Goal: Information Seeking & Learning: Learn about a topic

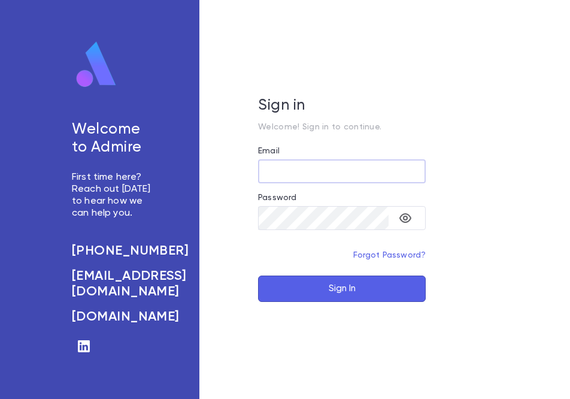
type input "**********"
click at [346, 274] on form "**********" at bounding box center [342, 224] width 168 height 156
click at [345, 286] on button "Sign In" at bounding box center [342, 288] width 168 height 26
click at [408, 217] on icon "toggle password visibility" at bounding box center [405, 218] width 14 height 14
type input "**********"
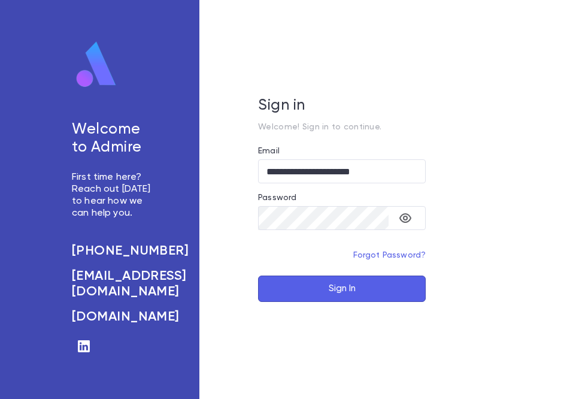
click at [327, 285] on button "Sign In" at bounding box center [342, 288] width 168 height 26
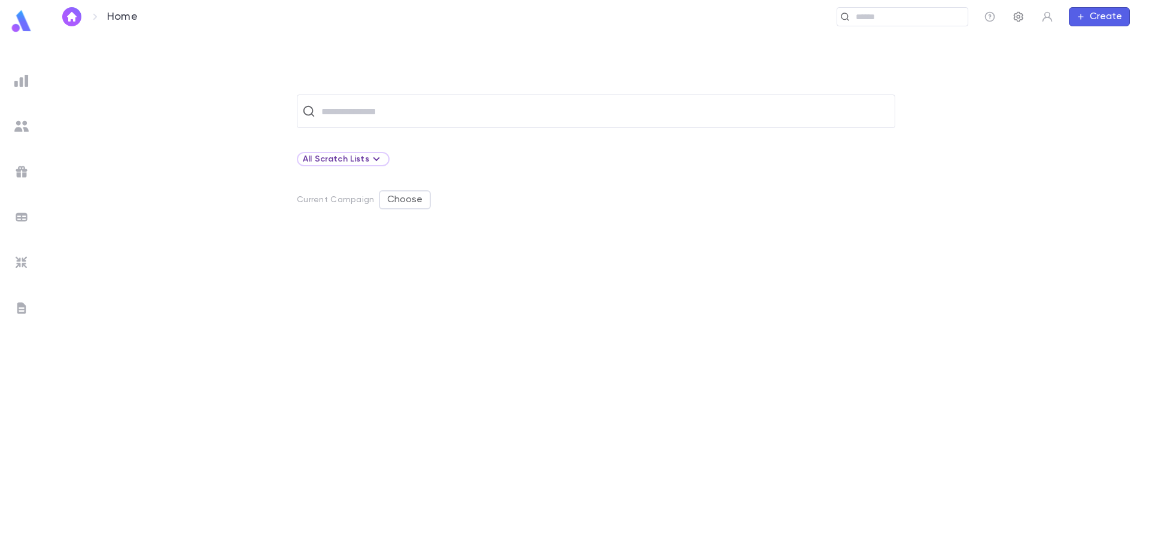
click at [569, 17] on button "button" at bounding box center [1018, 16] width 19 height 19
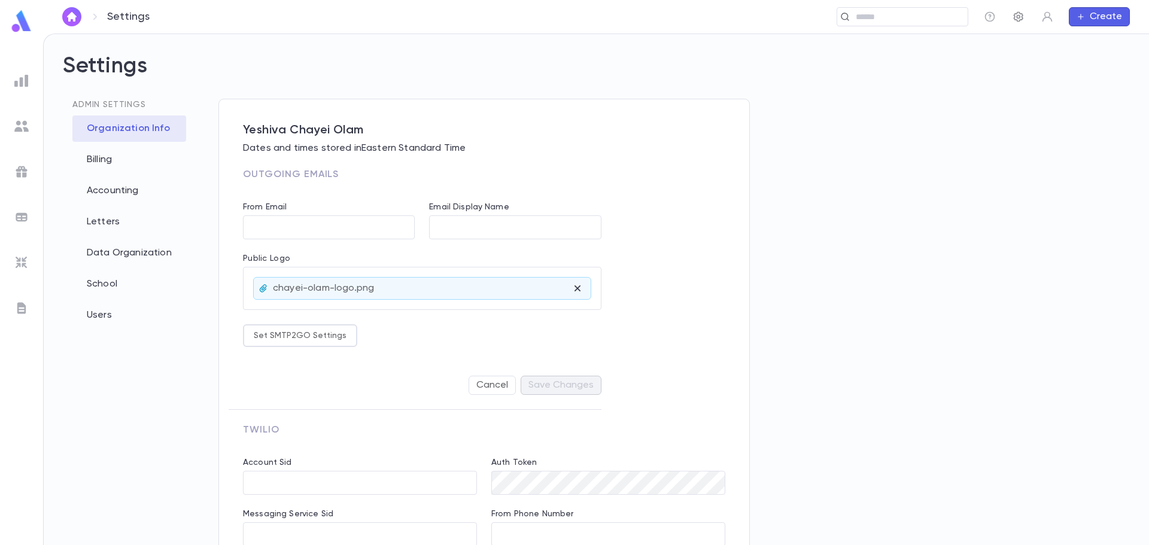
type input "**********"
click at [111, 317] on div "Users" at bounding box center [129, 315] width 114 height 26
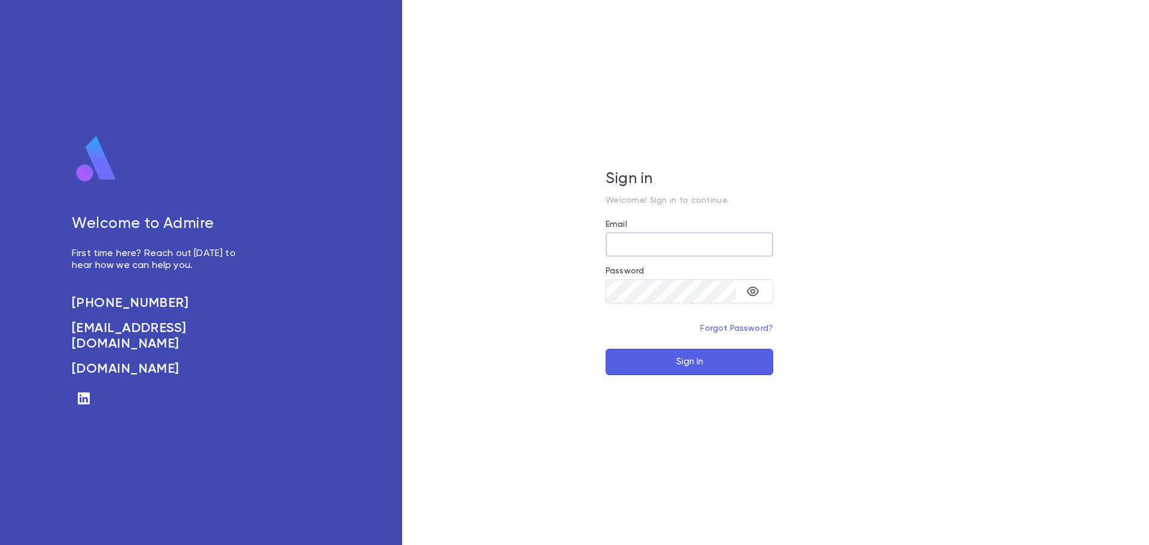
type input "**********"
click at [699, 360] on button "Sign In" at bounding box center [690, 362] width 168 height 26
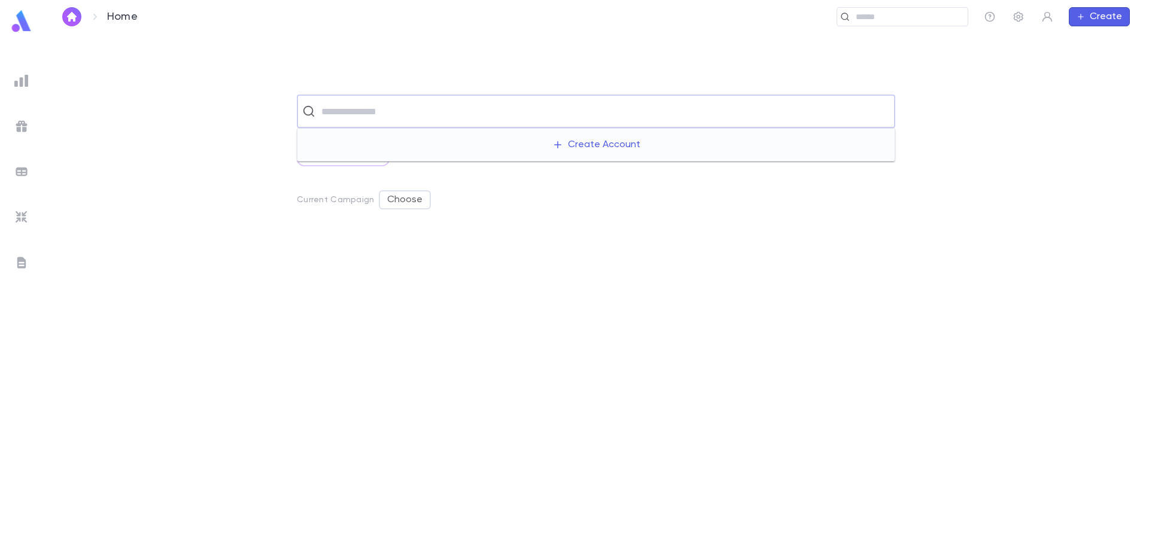
click at [352, 116] on input "text" at bounding box center [604, 111] width 572 height 23
type input "*"
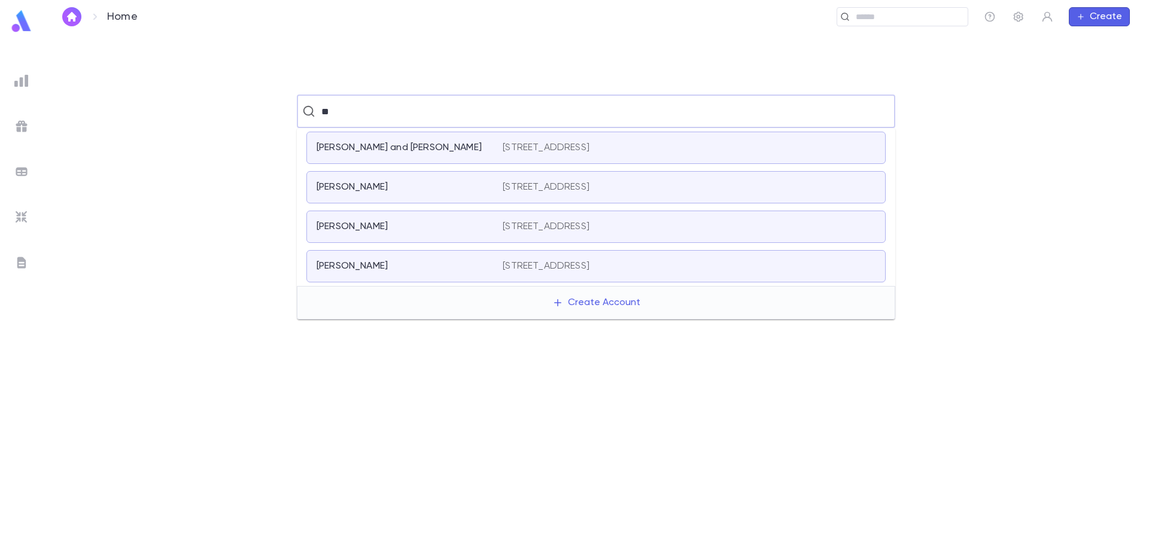
type input "*"
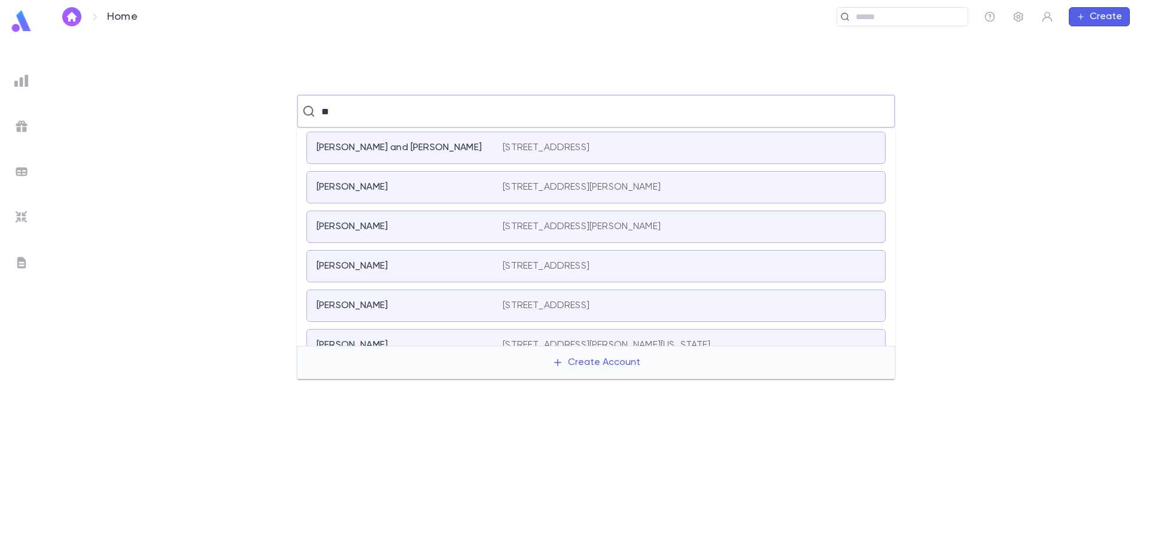
type input "*"
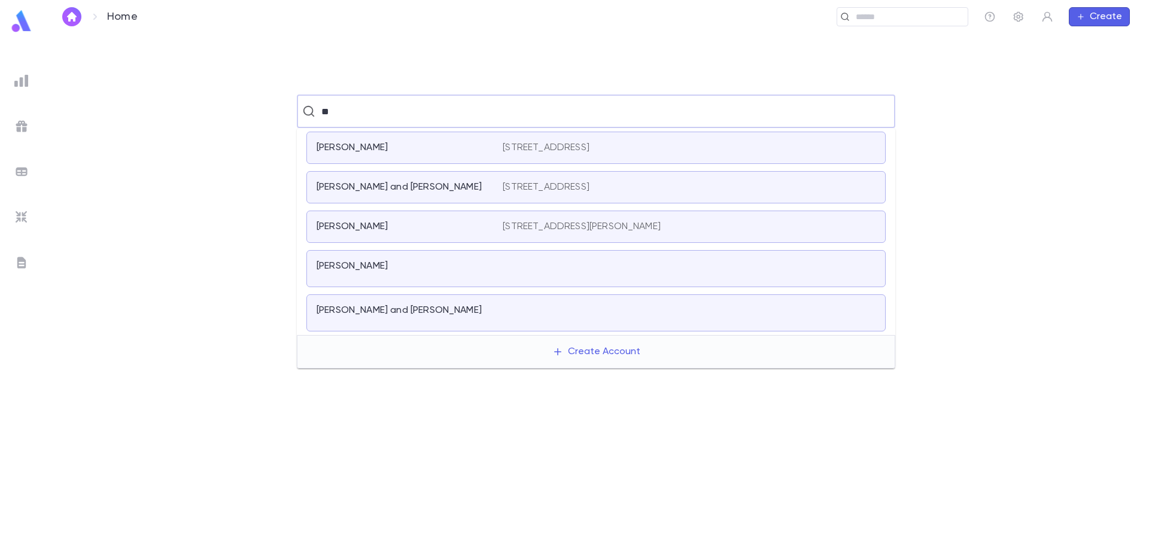
type input "*"
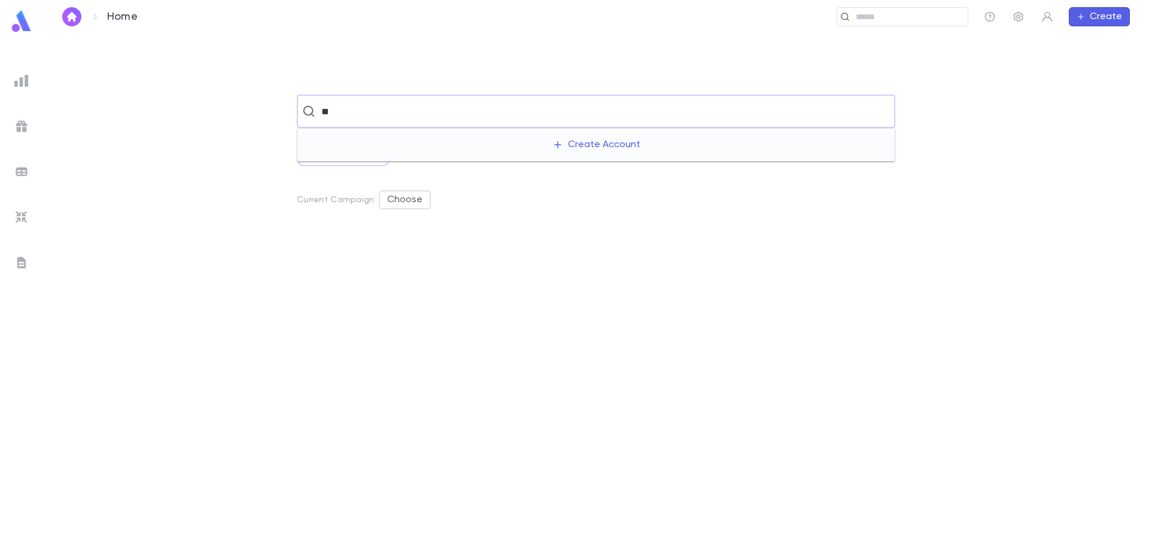
type input "*"
click at [595, 227] on div "​ All Scratch Lists Current Campaign Choose" at bounding box center [596, 320] width 1068 height 450
drag, startPoint x: 152, startPoint y: 19, endPoint x: 90, endPoint y: 19, distance: 62.2
click at [90, 19] on div "Home ​ Create" at bounding box center [596, 17] width 1106 height 34
click at [26, 21] on img at bounding box center [22, 21] width 24 height 23
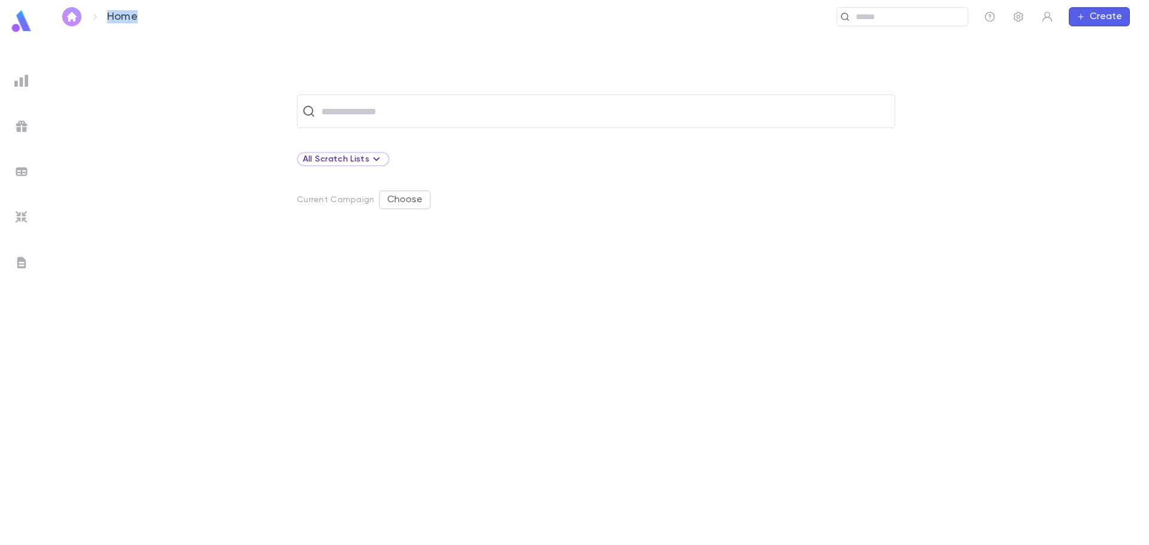
click at [78, 14] on img "button" at bounding box center [72, 17] width 14 height 10
click at [1019, 19] on icon "button" at bounding box center [1019, 17] width 12 height 12
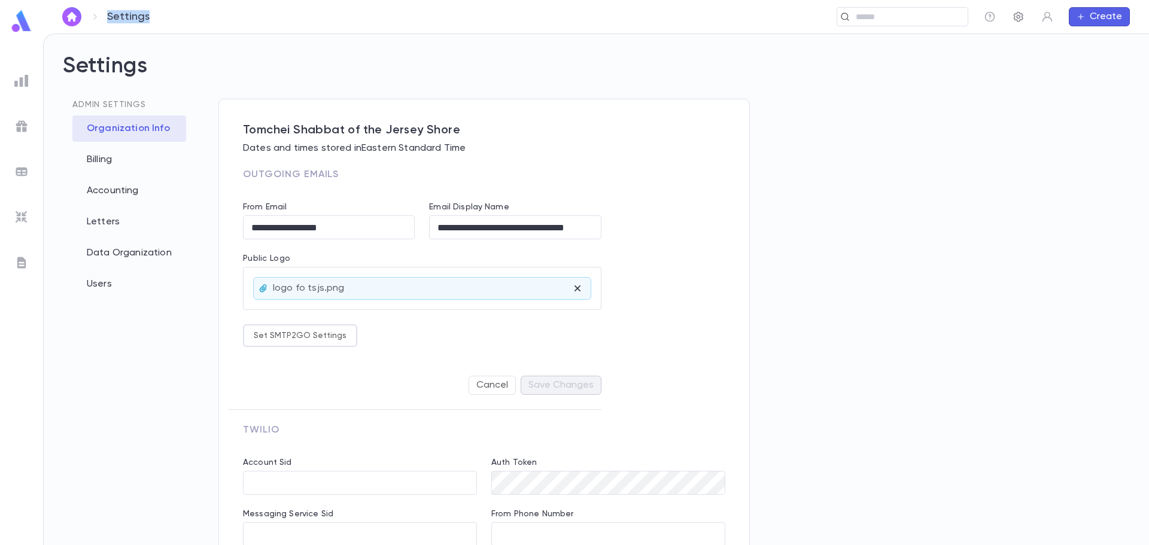
type input "**********"
click at [122, 223] on div "Letters" at bounding box center [129, 222] width 114 height 26
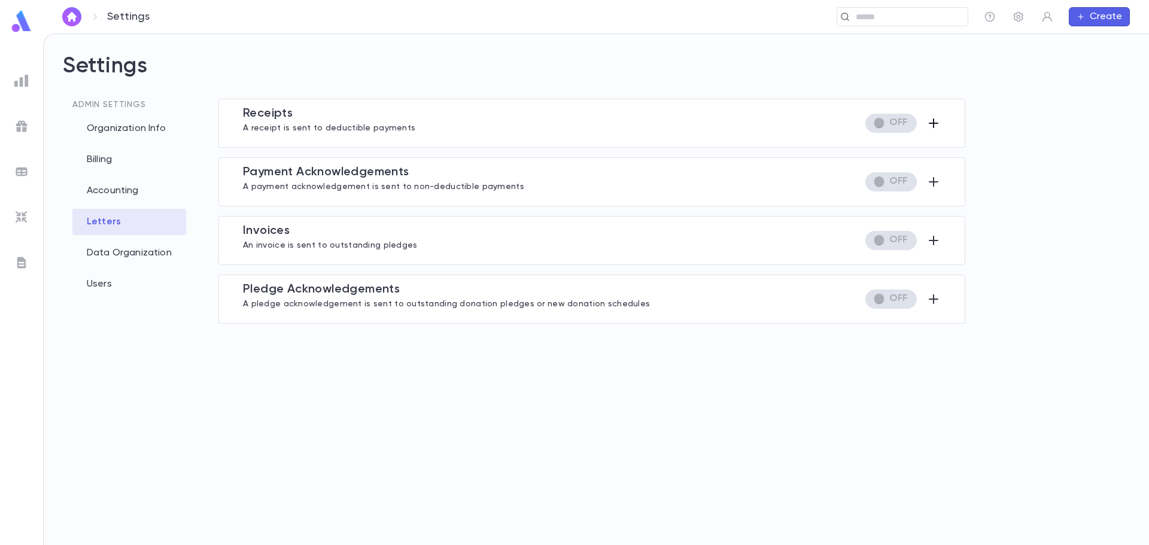
click at [930, 123] on icon "button" at bounding box center [934, 123] width 10 height 10
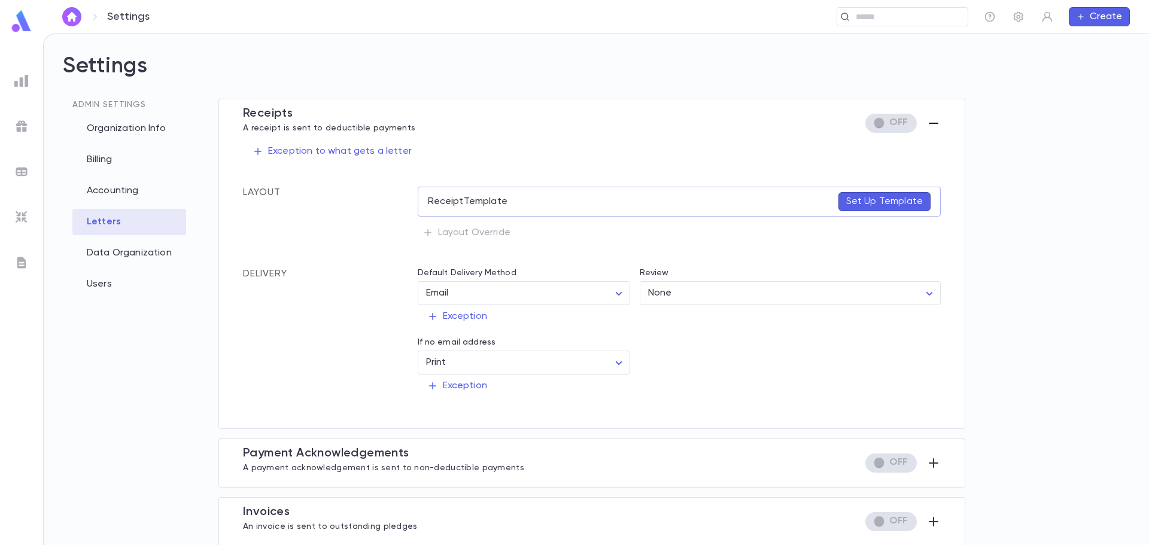
click at [926, 124] on icon "button" at bounding box center [933, 123] width 14 height 14
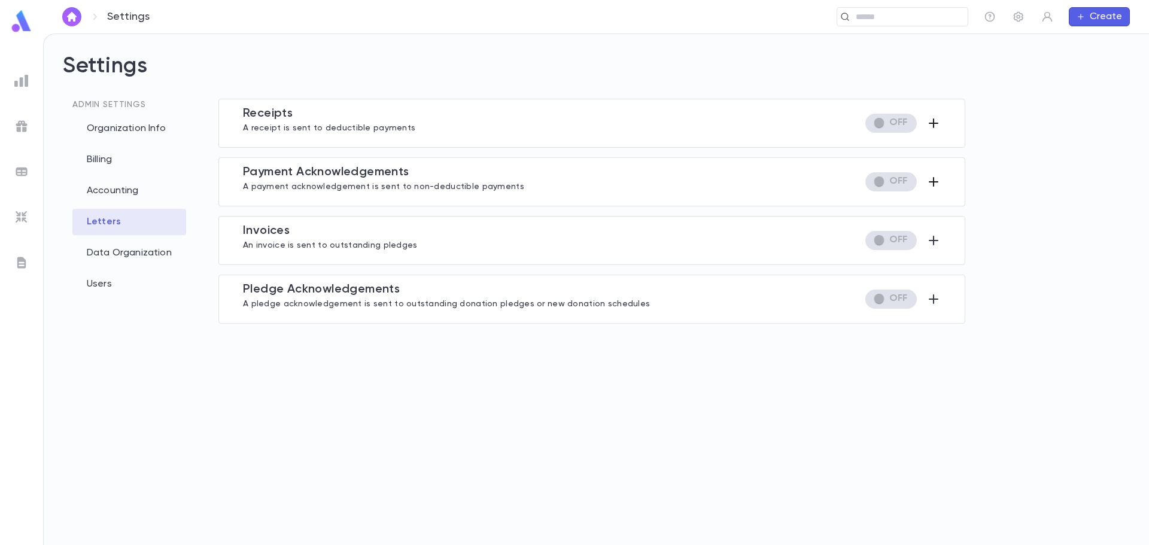
click at [933, 178] on icon "button" at bounding box center [933, 182] width 14 height 14
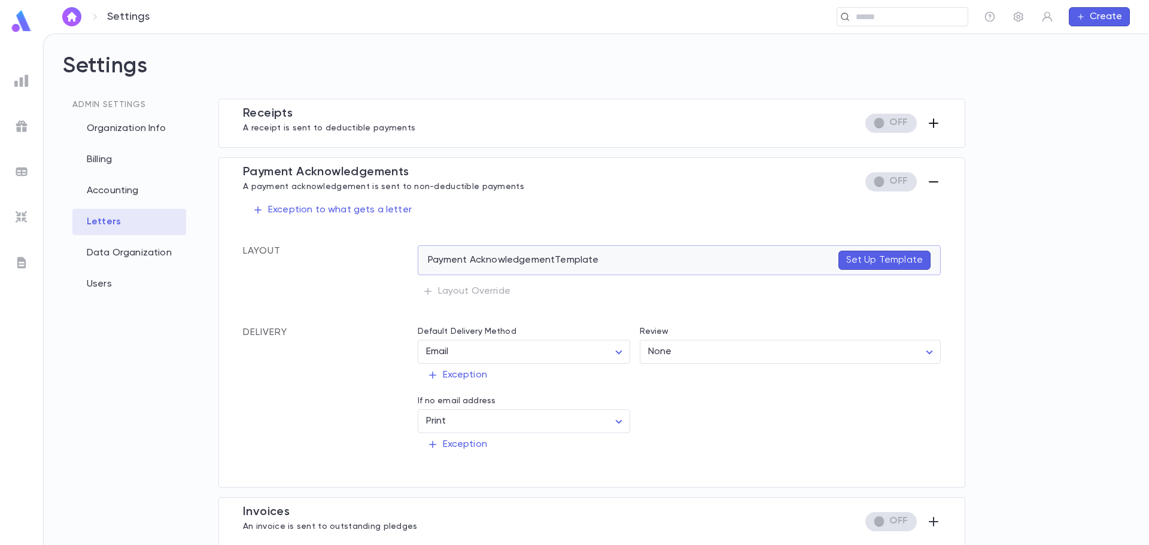
click at [867, 258] on p "Set Up Template" at bounding box center [884, 260] width 77 height 12
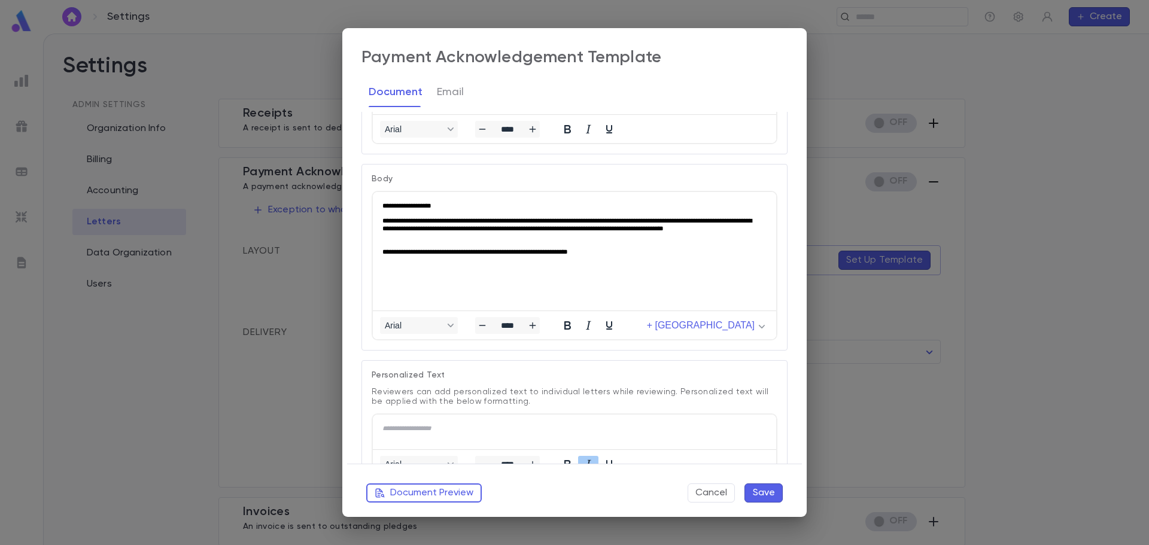
scroll to position [299, 0]
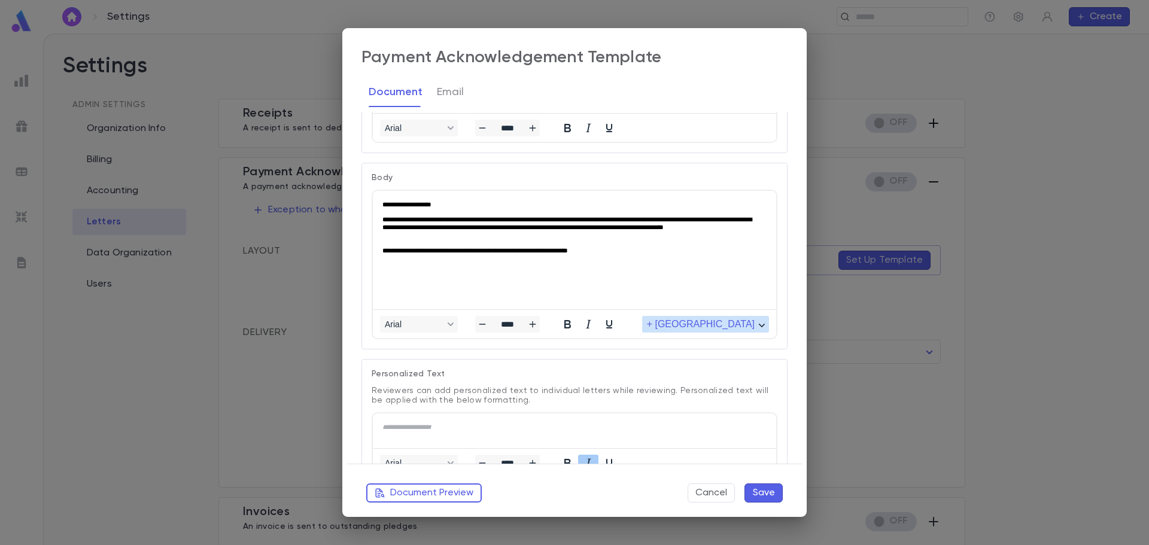
click at [709, 320] on span "+ Merge Field" at bounding box center [701, 324] width 108 height 11
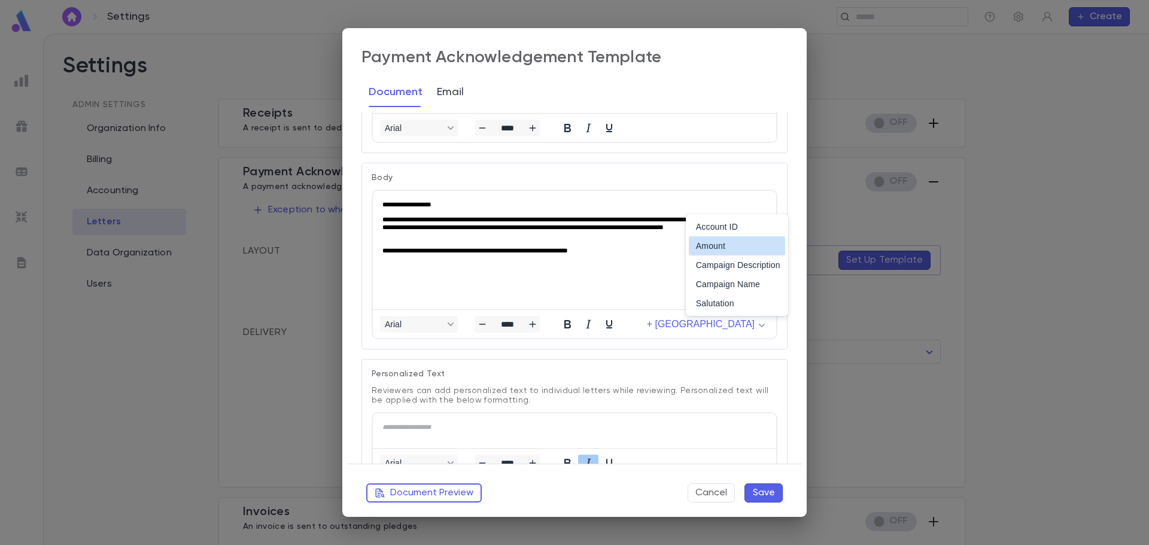
click at [440, 98] on button "Email" at bounding box center [450, 92] width 27 height 30
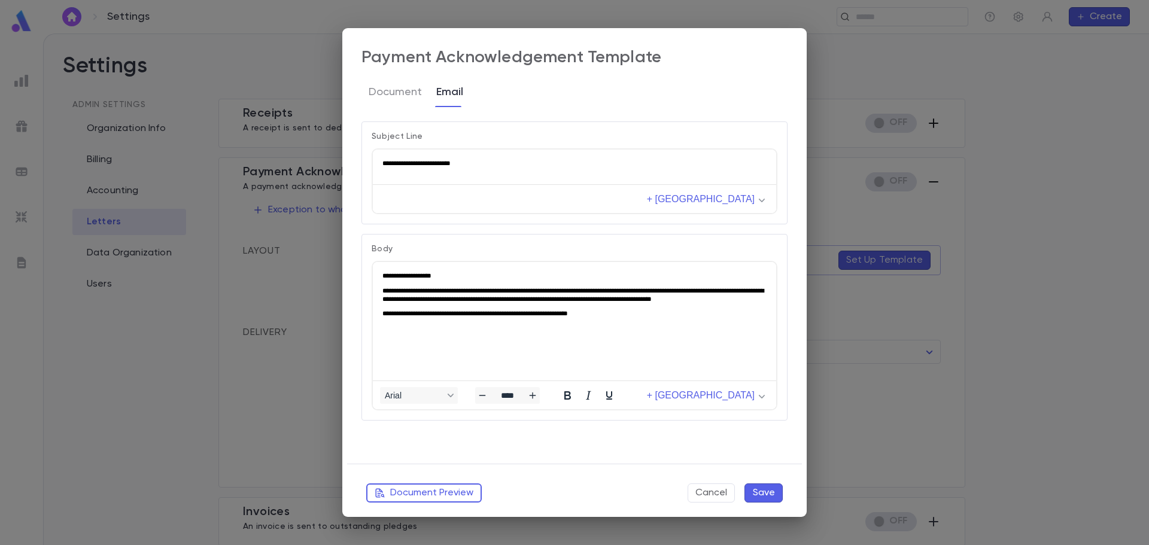
scroll to position [0, 0]
click at [708, 493] on button "Cancel" at bounding box center [711, 493] width 47 height 19
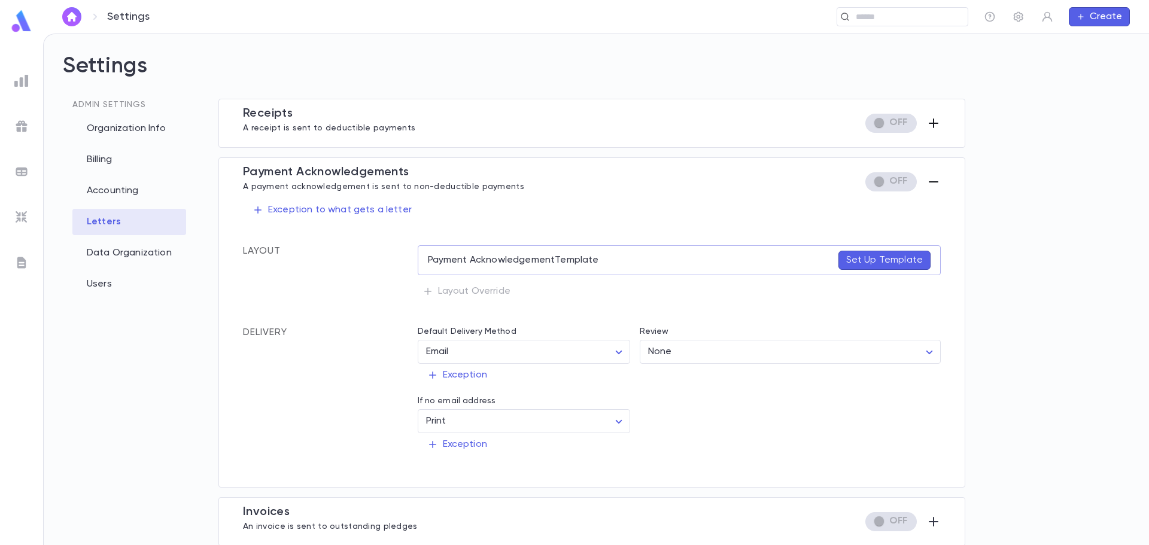
click at [932, 183] on icon "button" at bounding box center [934, 181] width 10 height 1
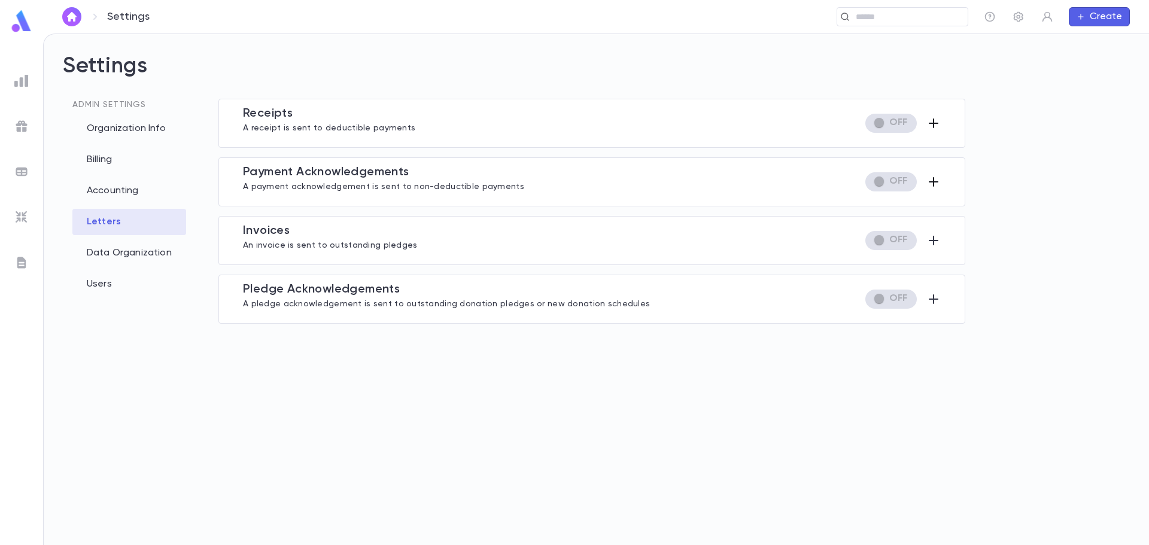
click at [1074, 14] on button "Create" at bounding box center [1099, 16] width 61 height 19
click at [1111, 82] on li "Payment" at bounding box center [1102, 78] width 61 height 19
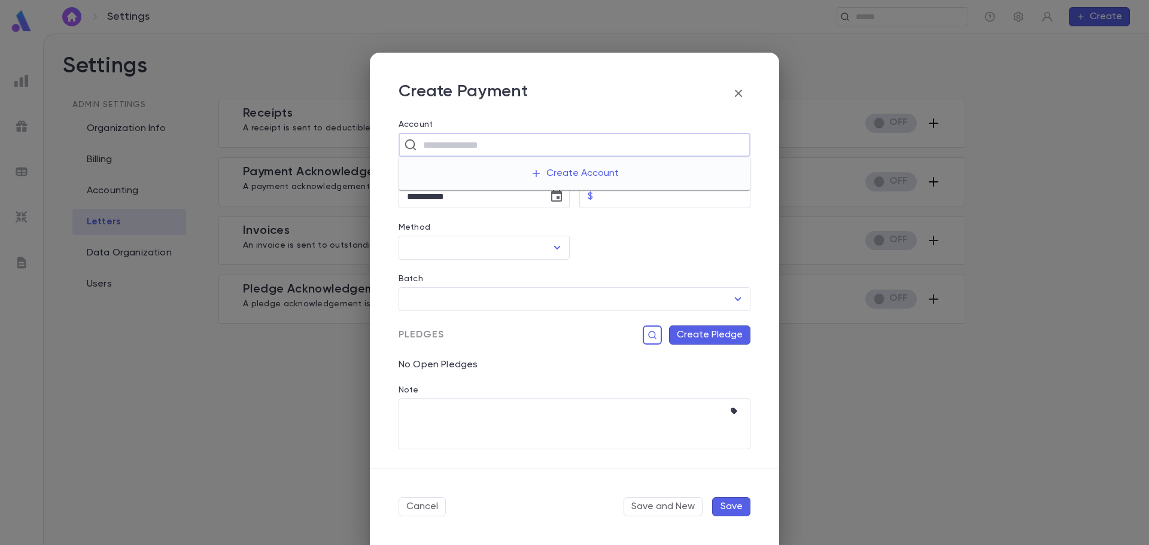
click at [437, 148] on input "text" at bounding box center [583, 144] width 326 height 23
click at [656, 244] on div at bounding box center [660, 233] width 181 height 51
click at [720, 339] on button "Create Pledge" at bounding box center [709, 335] width 81 height 19
click at [564, 308] on div at bounding box center [574, 272] width 1149 height 545
click at [739, 95] on icon "button" at bounding box center [738, 93] width 7 height 7
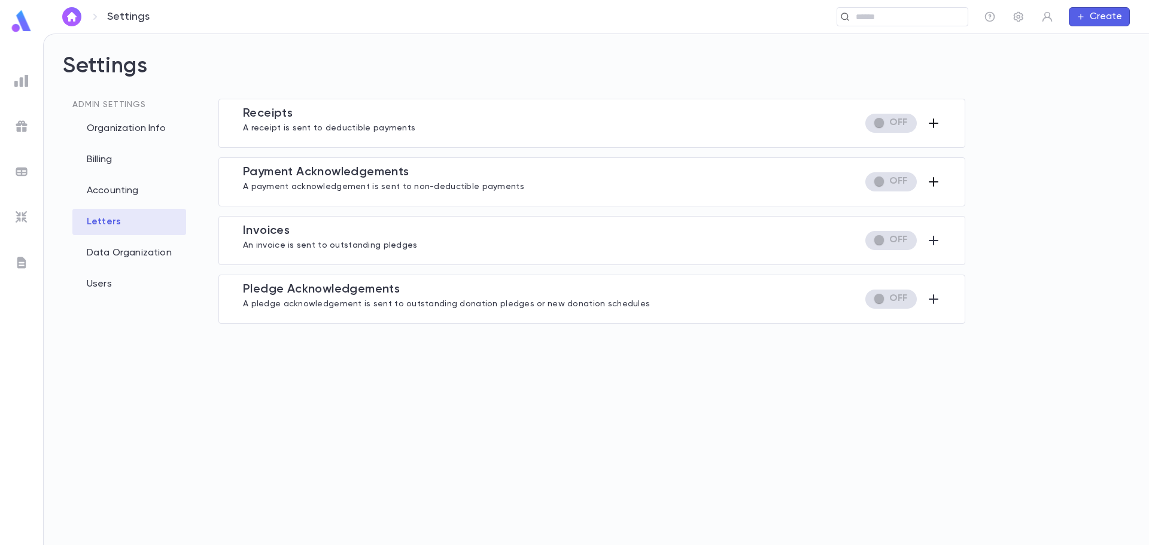
click at [1092, 19] on button "Create" at bounding box center [1099, 16] width 61 height 19
click at [1087, 54] on li "Pledge" at bounding box center [1102, 59] width 61 height 19
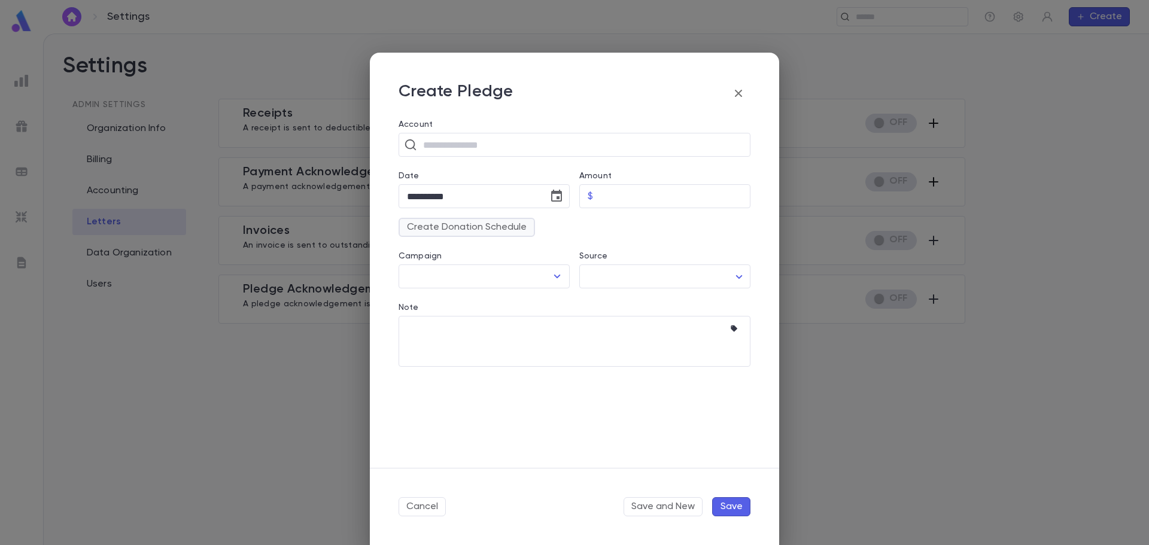
click at [483, 220] on button "Create Donation Schedule" at bounding box center [467, 227] width 136 height 19
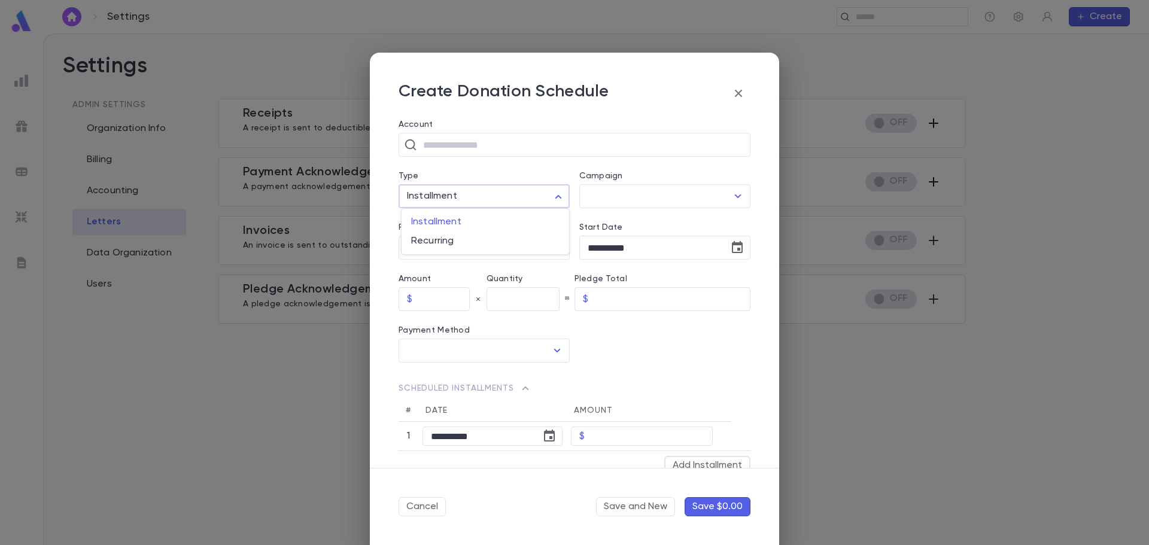
click at [565, 198] on body "Settings ​ Create Settings Admin Settings Organization Info Billing Accounting …" at bounding box center [574, 290] width 1149 height 512
click at [514, 172] on div at bounding box center [574, 272] width 1149 height 545
drag, startPoint x: 609, startPoint y: 92, endPoint x: 462, endPoint y: 85, distance: 146.8
click at [462, 85] on div "Create Donation Schedule" at bounding box center [575, 93] width 352 height 24
click at [739, 98] on icon "button" at bounding box center [738, 93] width 14 height 14
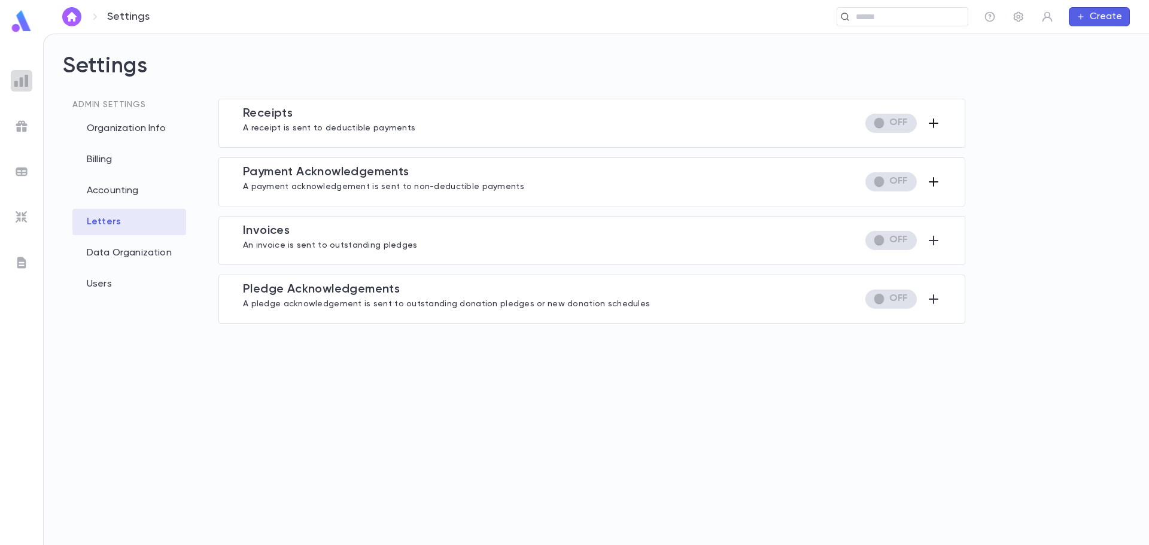
click at [23, 87] on div at bounding box center [22, 81] width 22 height 22
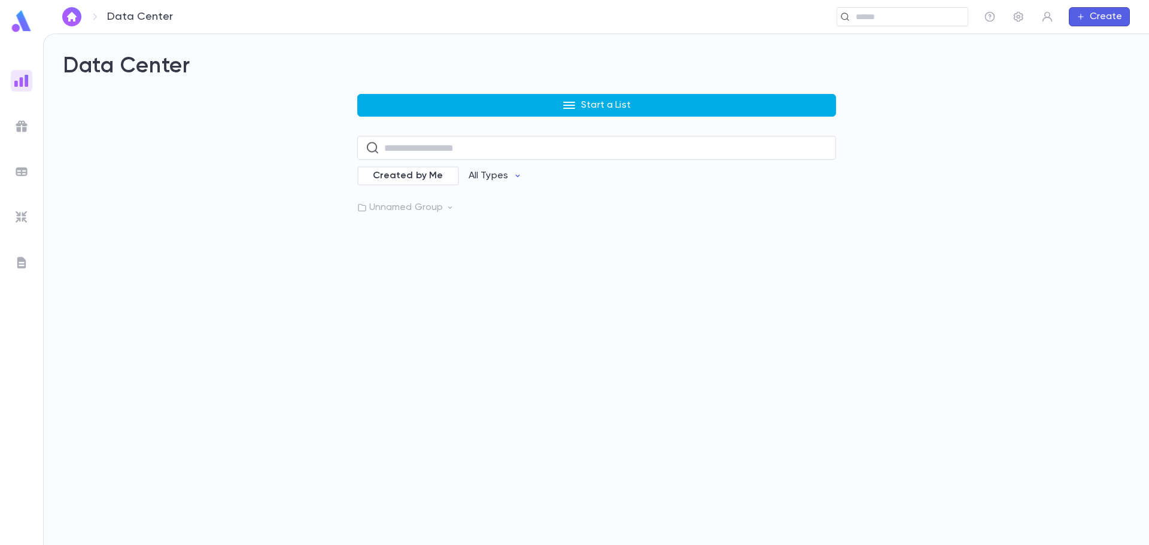
click at [615, 103] on p "Start a List" at bounding box center [606, 105] width 50 height 12
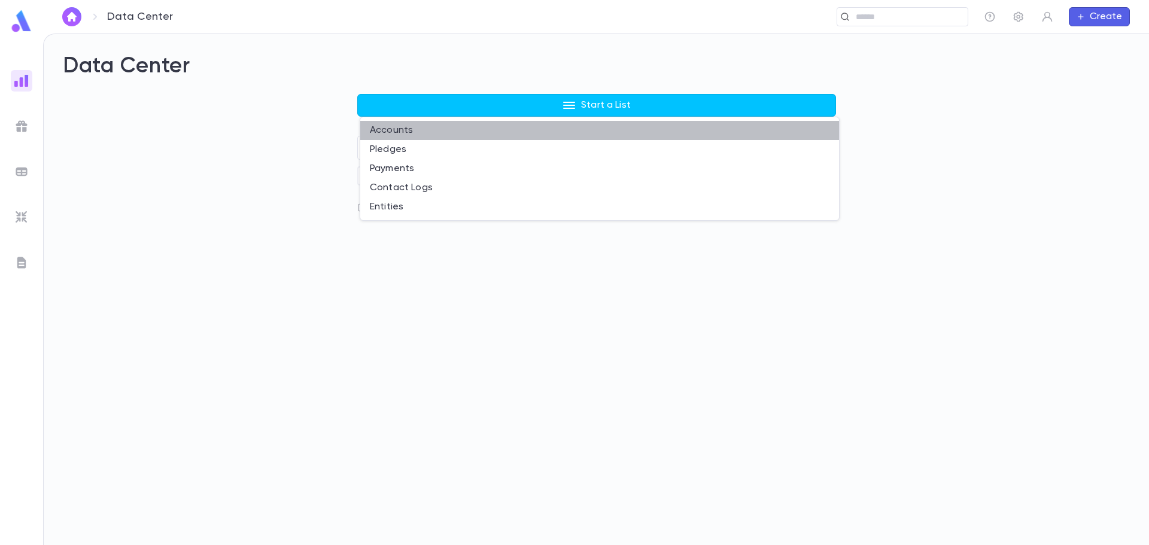
click at [414, 134] on li "Accounts" at bounding box center [599, 130] width 479 height 19
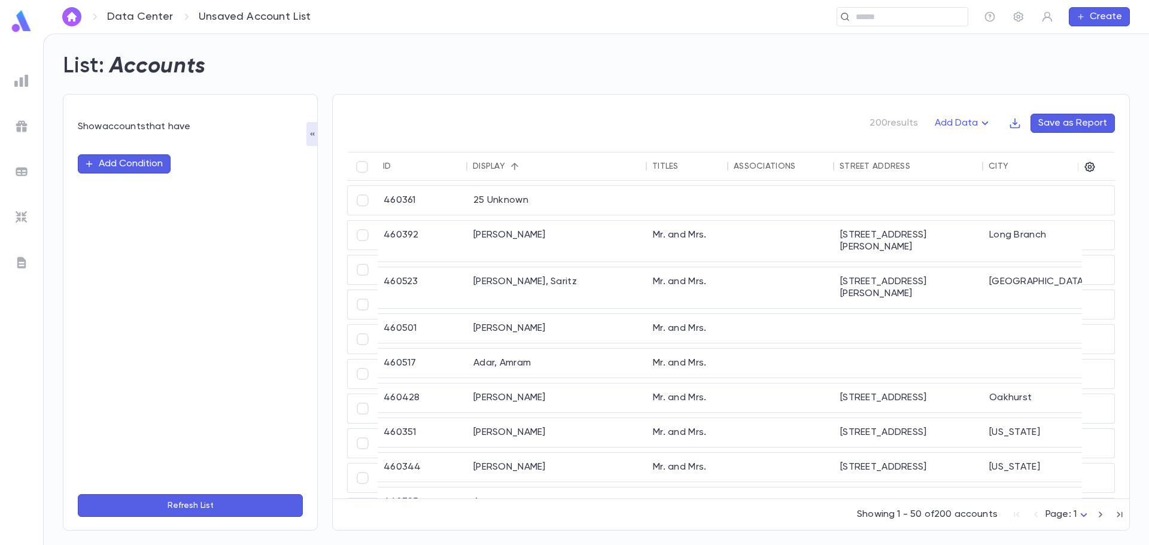
click at [30, 81] on ul at bounding box center [21, 305] width 43 height 480
click at [26, 83] on img at bounding box center [21, 81] width 14 height 14
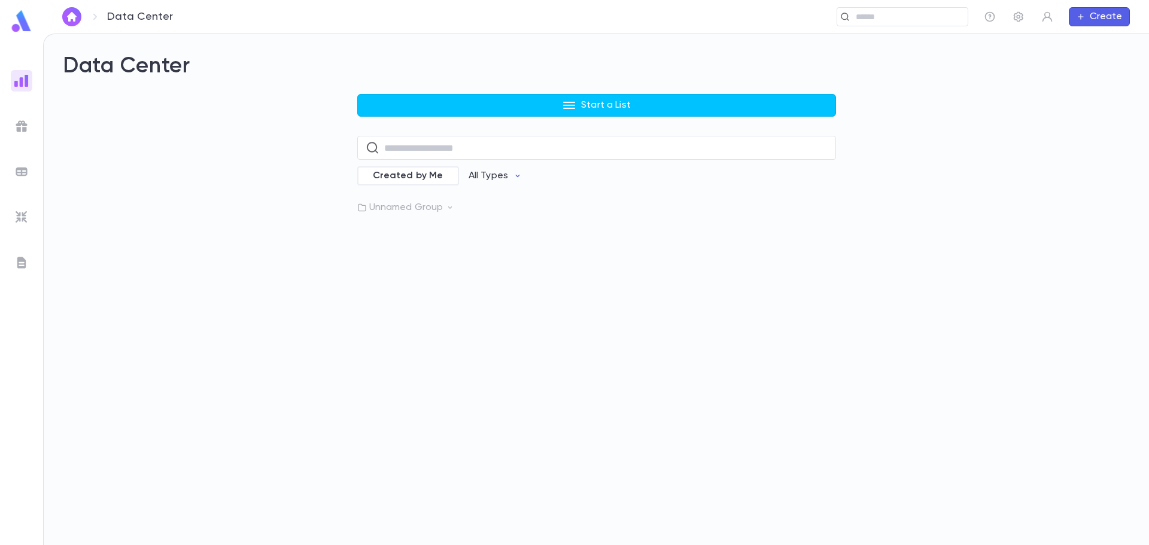
click at [510, 89] on div "Data Center Start a List ​ Created by Me All Types Unnamed Group" at bounding box center [596, 133] width 1067 height 160
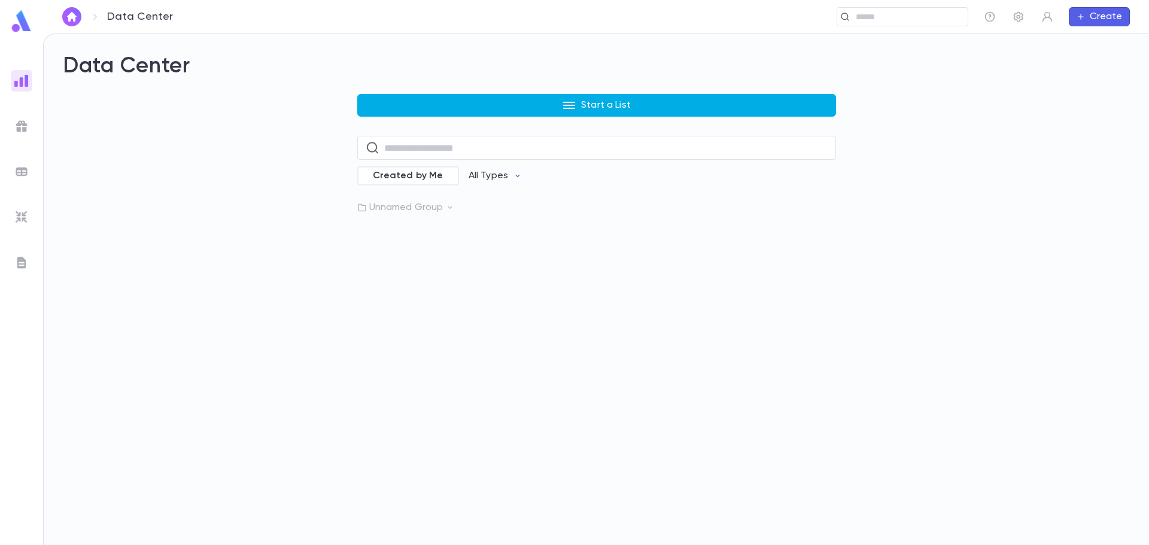
click at [482, 107] on button "Start a List" at bounding box center [596, 105] width 479 height 23
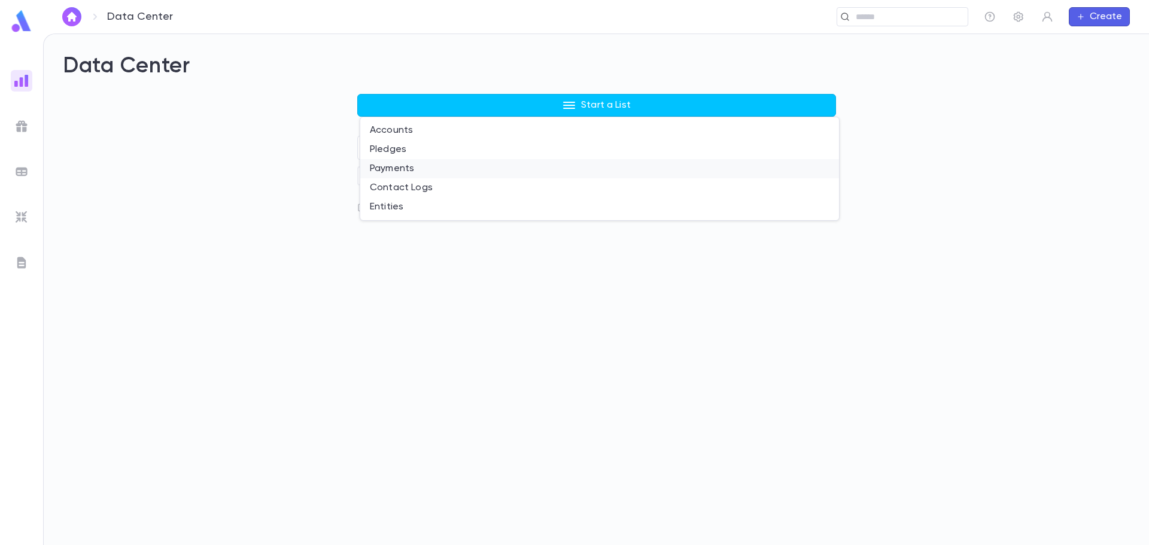
click at [391, 167] on li "Payments" at bounding box center [599, 168] width 479 height 19
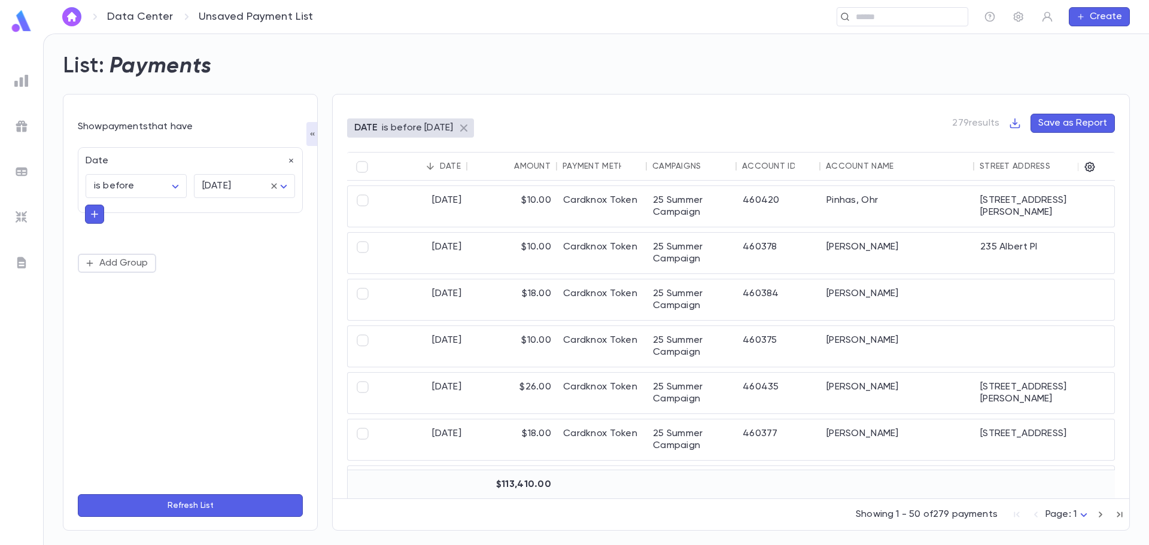
click at [467, 129] on icon at bounding box center [463, 127] width 7 height 7
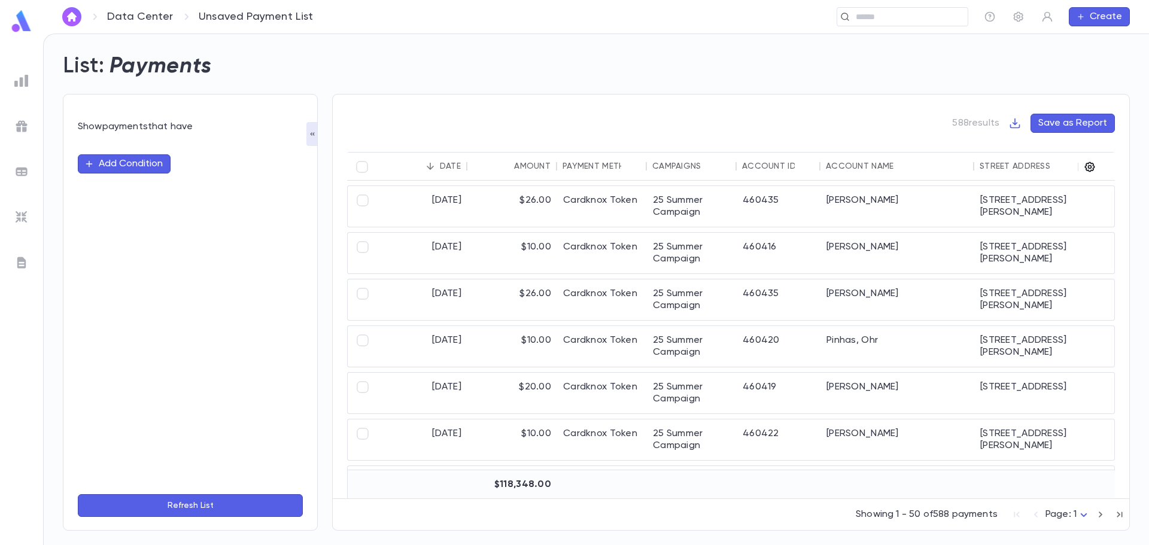
click at [1090, 167] on icon "button" at bounding box center [1090, 167] width 12 height 12
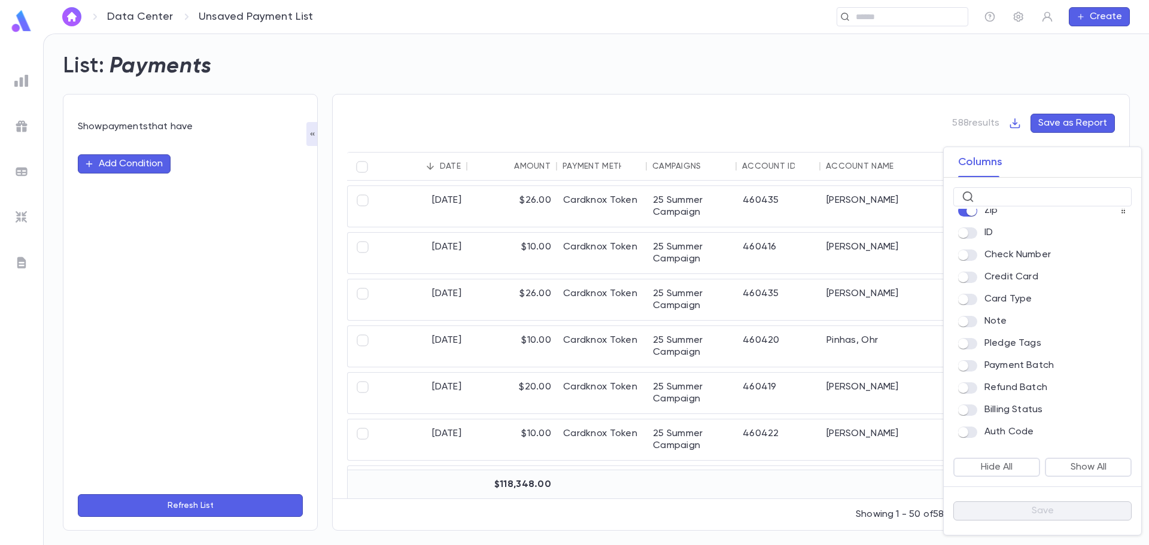
scroll to position [359, 0]
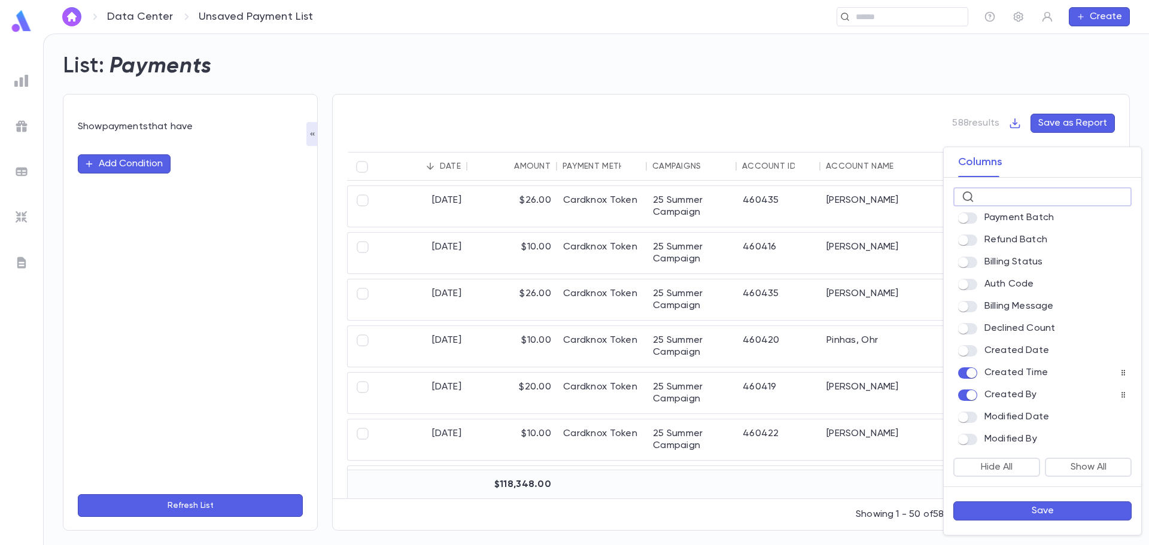
click at [1004, 193] on input "text" at bounding box center [1051, 197] width 144 height 19
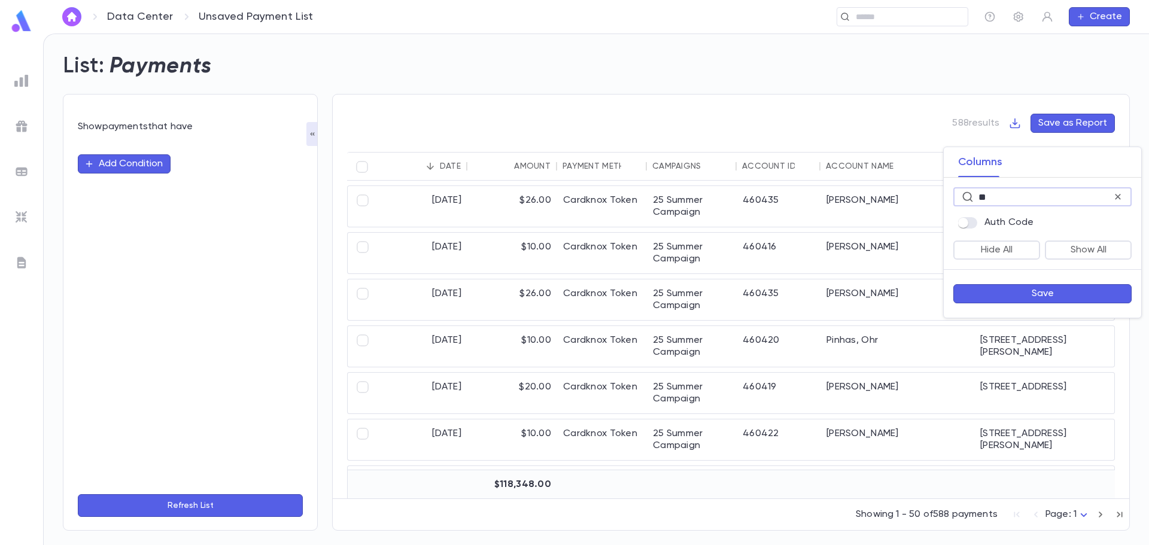
type input "*"
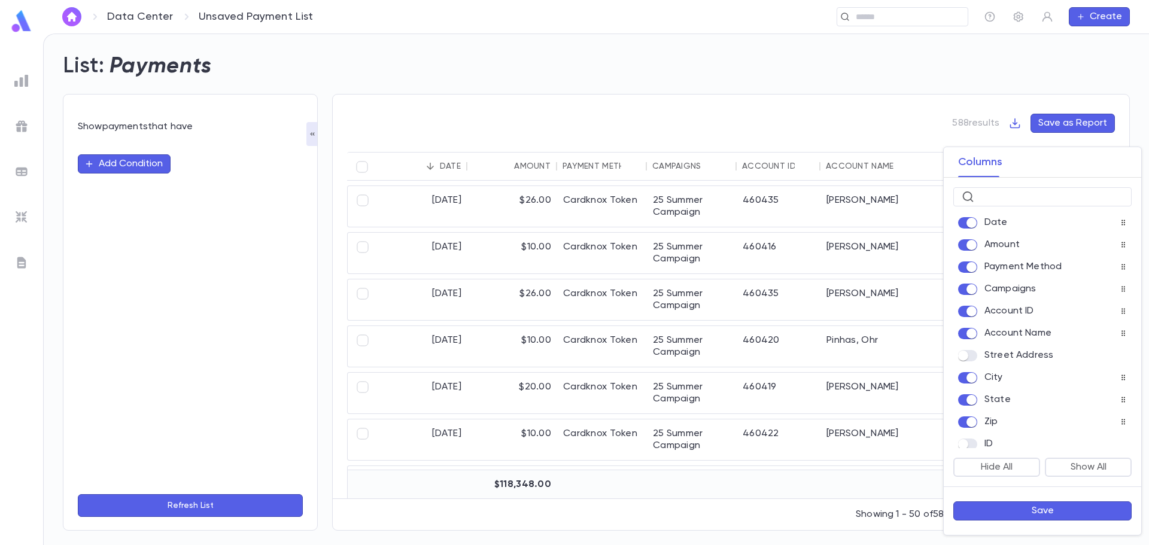
click at [965, 374] on div at bounding box center [971, 378] width 26 height 12
click at [1122, 336] on div "Account Name" at bounding box center [1042, 333] width 178 height 17
click at [1032, 508] on button "Save" at bounding box center [1042, 511] width 178 height 19
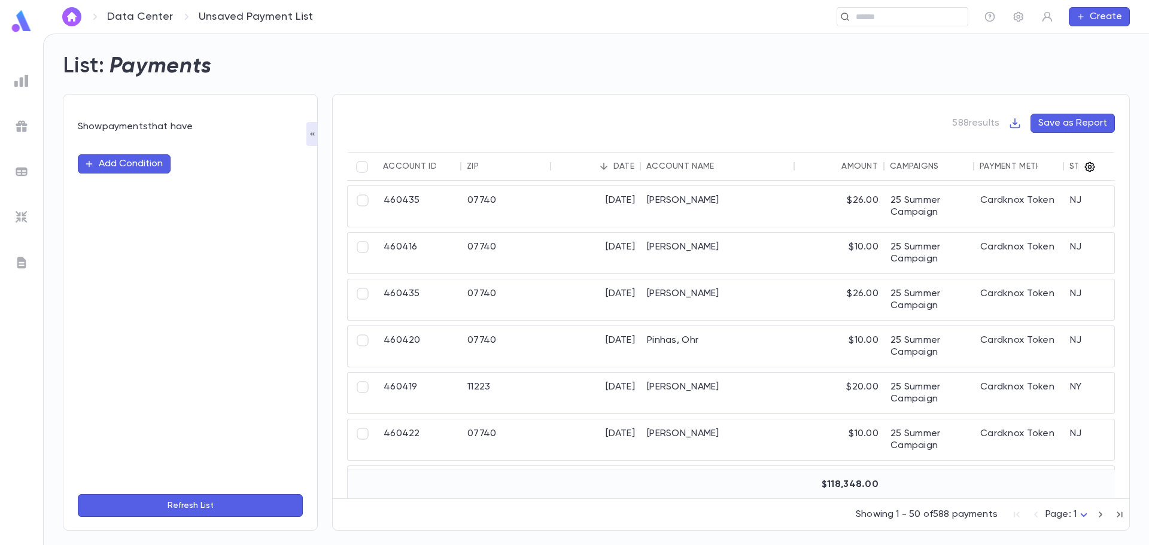
click at [1093, 167] on icon "button" at bounding box center [1090, 167] width 12 height 12
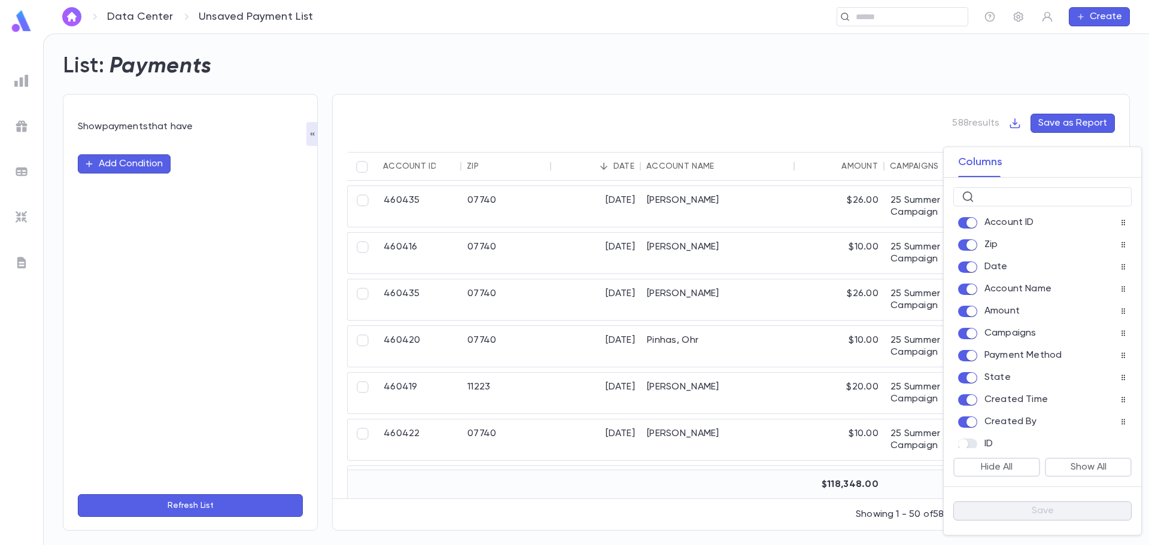
click at [967, 230] on div "Account ID" at bounding box center [1042, 222] width 178 height 17
click at [965, 241] on span at bounding box center [967, 244] width 19 height 11
click at [1001, 506] on button "Save" at bounding box center [1042, 511] width 178 height 19
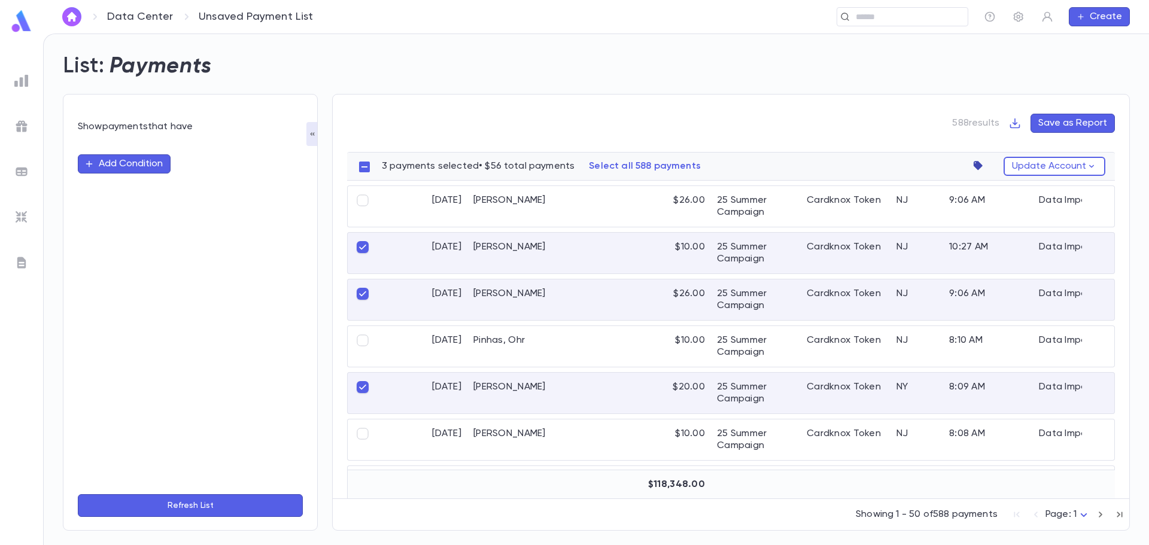
click at [981, 166] on icon "button" at bounding box center [978, 165] width 9 height 9
click at [670, 154] on div at bounding box center [574, 272] width 1149 height 545
click at [1081, 163] on button "Update Account" at bounding box center [1055, 166] width 102 height 19
drag, startPoint x: 359, startPoint y: 385, endPoint x: 358, endPoint y: 367, distance: 18.0
click at [360, 385] on div at bounding box center [574, 272] width 1149 height 545
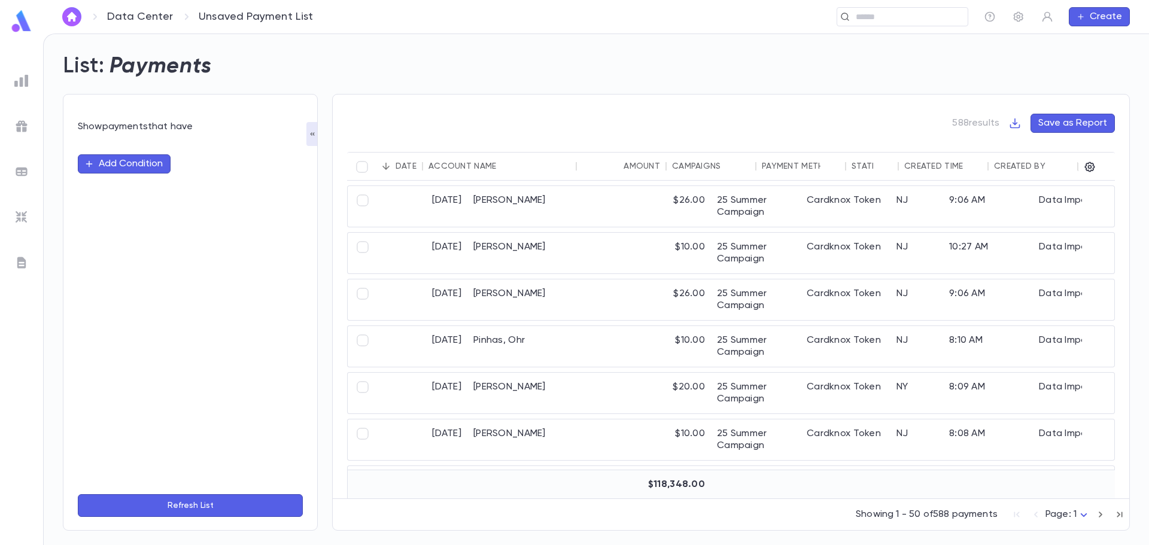
scroll to position [0, 44]
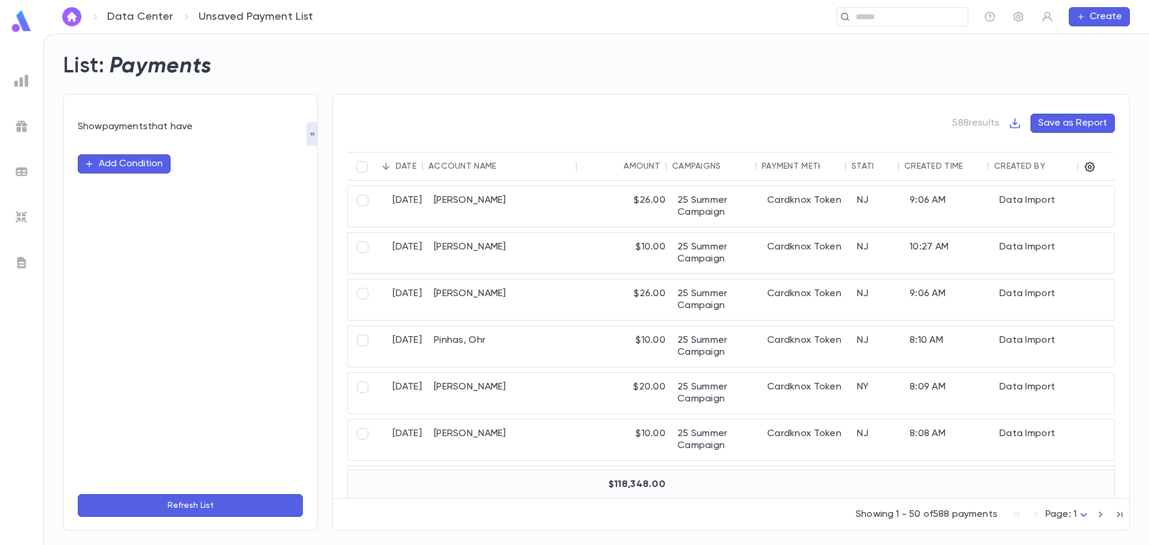
click at [138, 170] on button "Add Condition" at bounding box center [124, 163] width 93 height 19
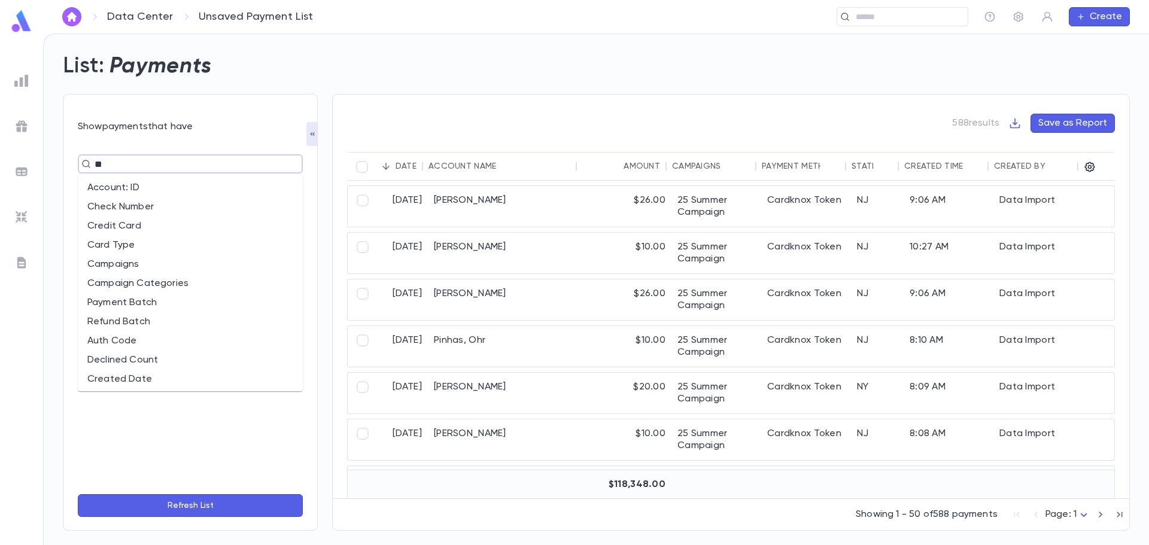
type input "***"
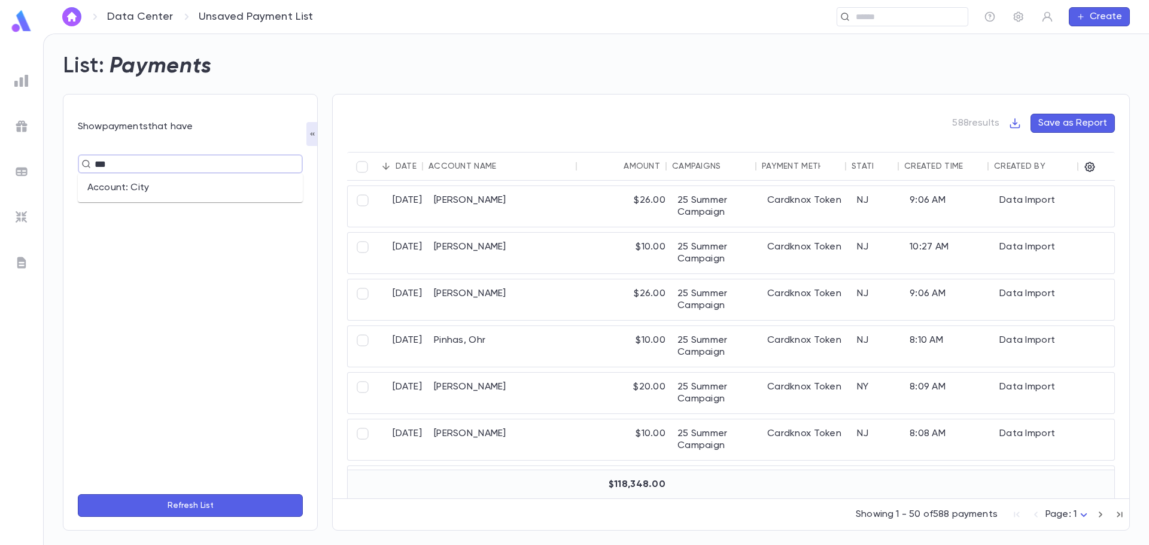
click at [247, 189] on li "Account: City" at bounding box center [190, 187] width 225 height 19
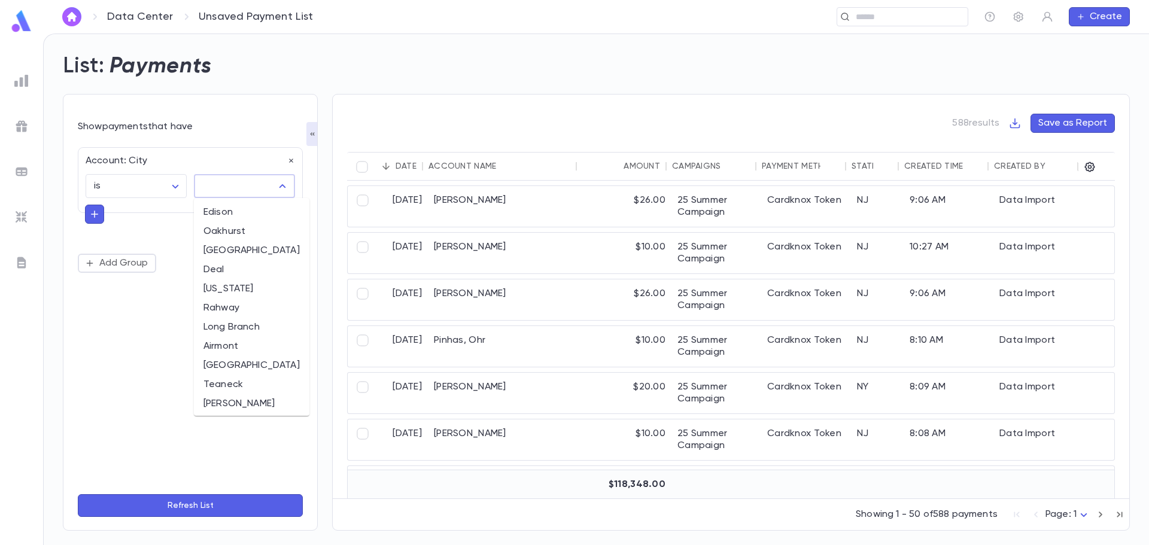
click at [270, 184] on input "text" at bounding box center [235, 186] width 72 height 23
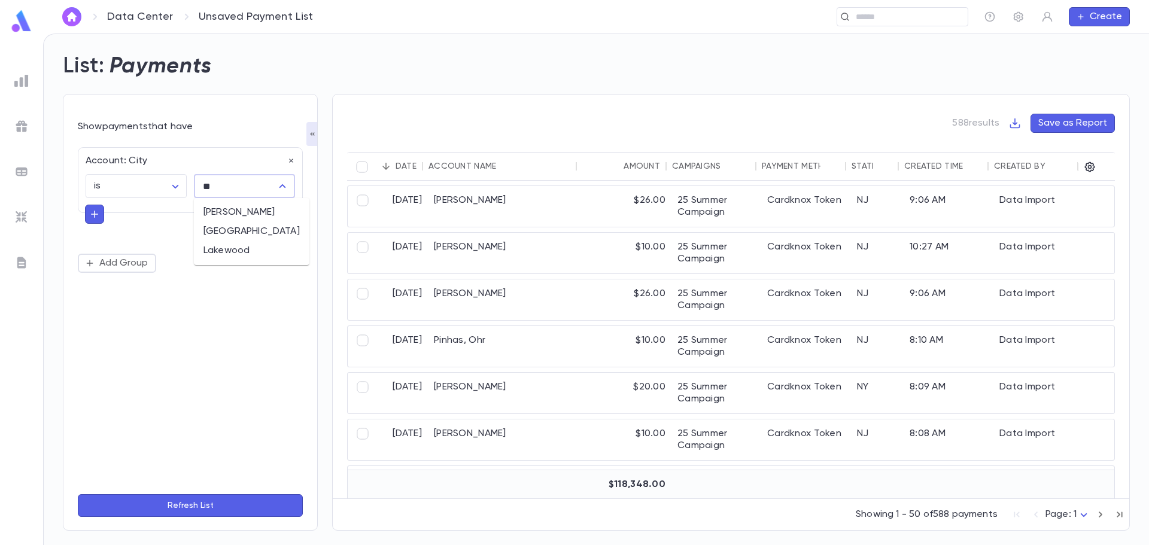
click at [266, 242] on li "Lakewood" at bounding box center [252, 250] width 116 height 19
type input "********"
click at [258, 499] on button "Refresh List" at bounding box center [190, 505] width 225 height 23
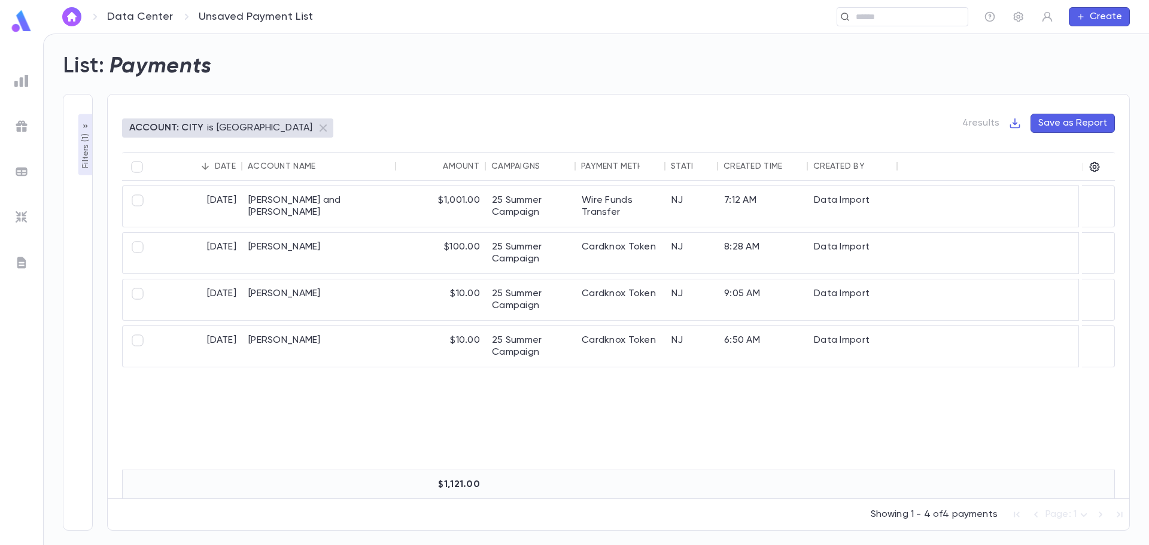
click at [1083, 125] on button "Save as Report" at bounding box center [1073, 123] width 84 height 19
drag, startPoint x: 944, startPoint y: 193, endPoint x: 1073, endPoint y: 192, distance: 129.3
click at [1073, 192] on input "Name" at bounding box center [1034, 192] width 192 height 19
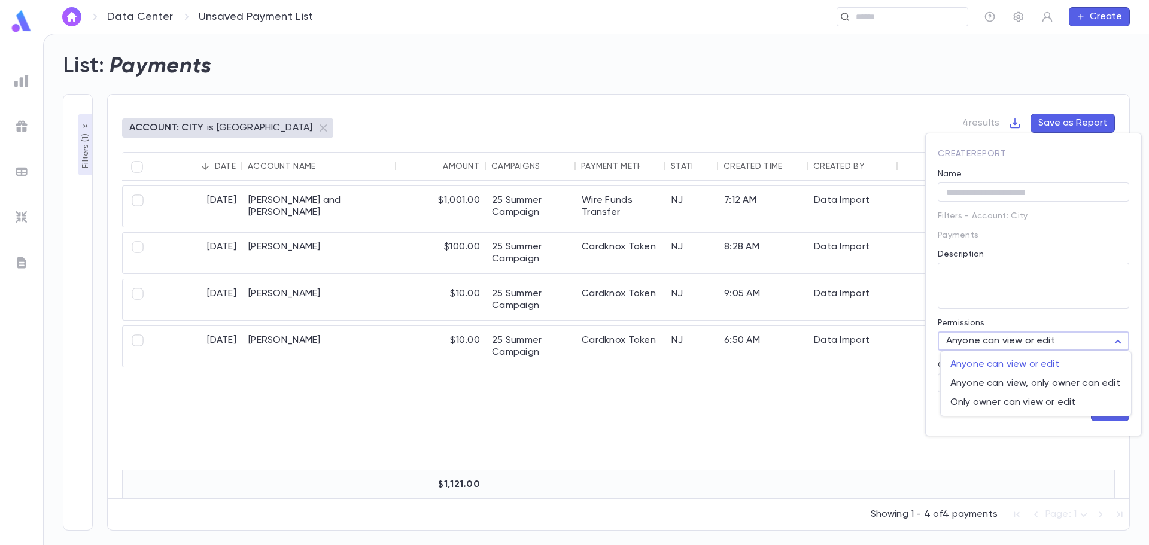
click at [1120, 345] on body "**********" at bounding box center [574, 290] width 1149 height 512
click at [945, 420] on div at bounding box center [574, 272] width 1149 height 545
click at [986, 385] on body "**********" at bounding box center [574, 290] width 1149 height 512
click at [26, 82] on div at bounding box center [574, 272] width 1149 height 545
click at [25, 82] on div at bounding box center [574, 272] width 1149 height 545
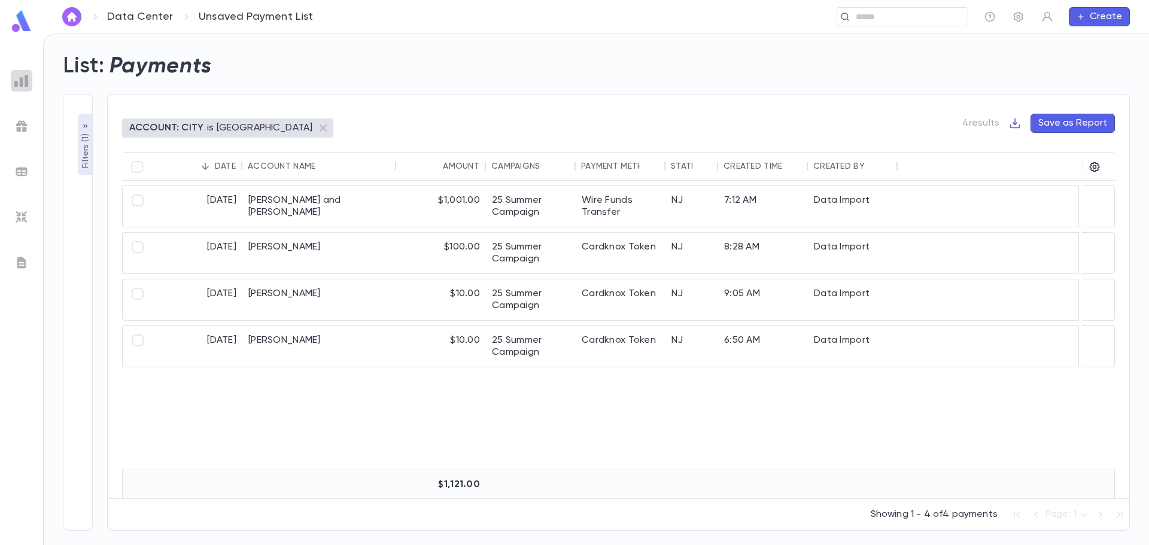
click at [20, 80] on img at bounding box center [21, 81] width 14 height 14
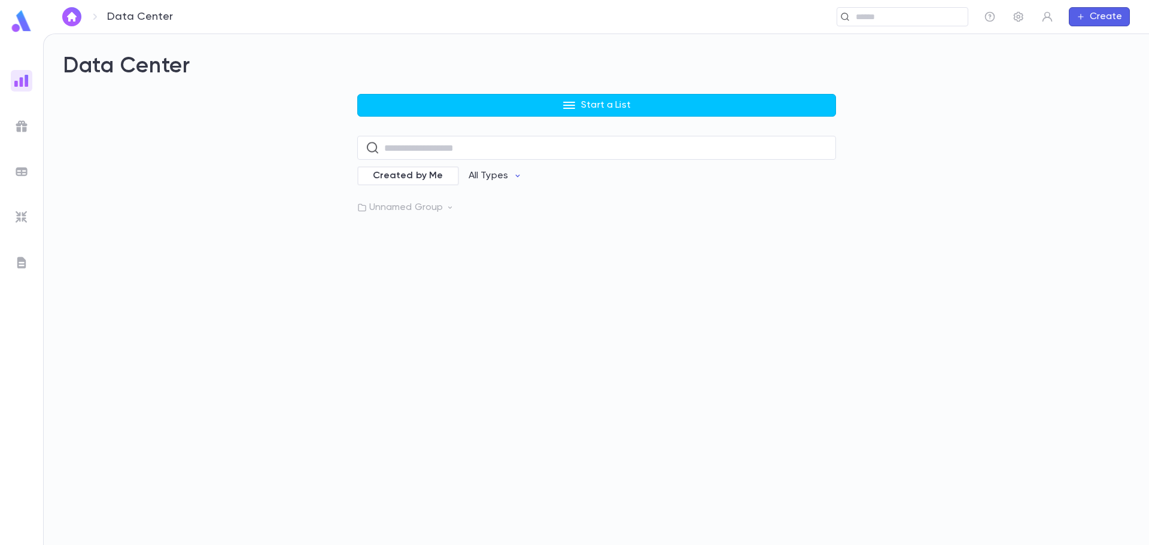
click at [387, 211] on p "Unnamed Group" at bounding box center [596, 208] width 479 height 12
click at [822, 265] on icon "button" at bounding box center [823, 259] width 12 height 12
click at [846, 303] on li "Pin" at bounding box center [875, 299] width 110 height 19
click at [26, 78] on img at bounding box center [21, 81] width 14 height 14
click at [394, 153] on input "text" at bounding box center [605, 147] width 443 height 23
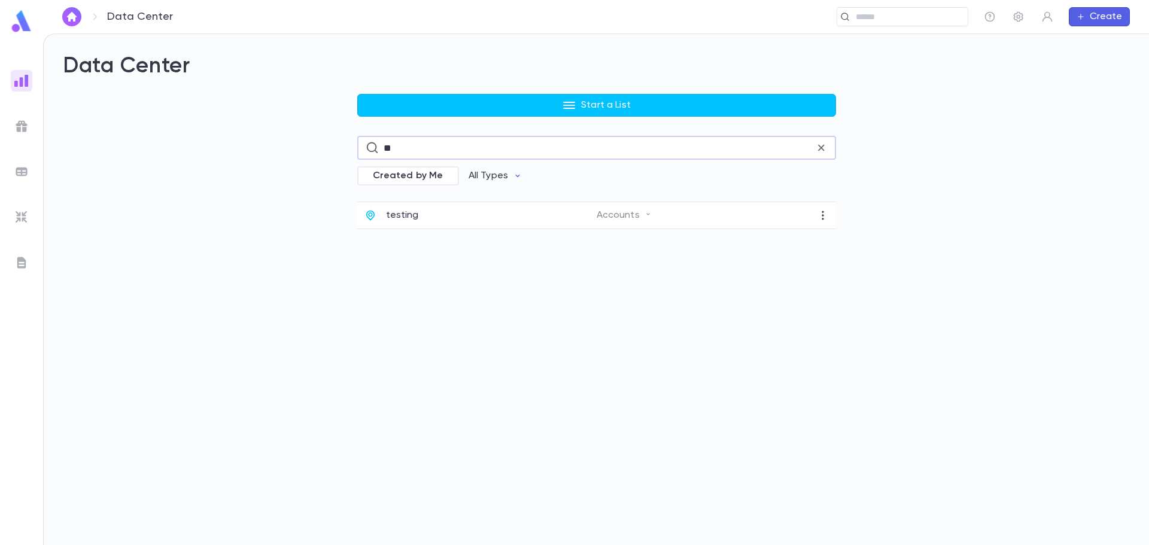
type input "*"
click at [405, 179] on span "Created by Me" at bounding box center [408, 176] width 85 height 12
click at [405, 179] on span "Created by Me" at bounding box center [417, 176] width 85 height 12
click at [497, 172] on p "All Types" at bounding box center [488, 176] width 39 height 12
click at [484, 215] on li "Accounts" at bounding box center [501, 220] width 87 height 19
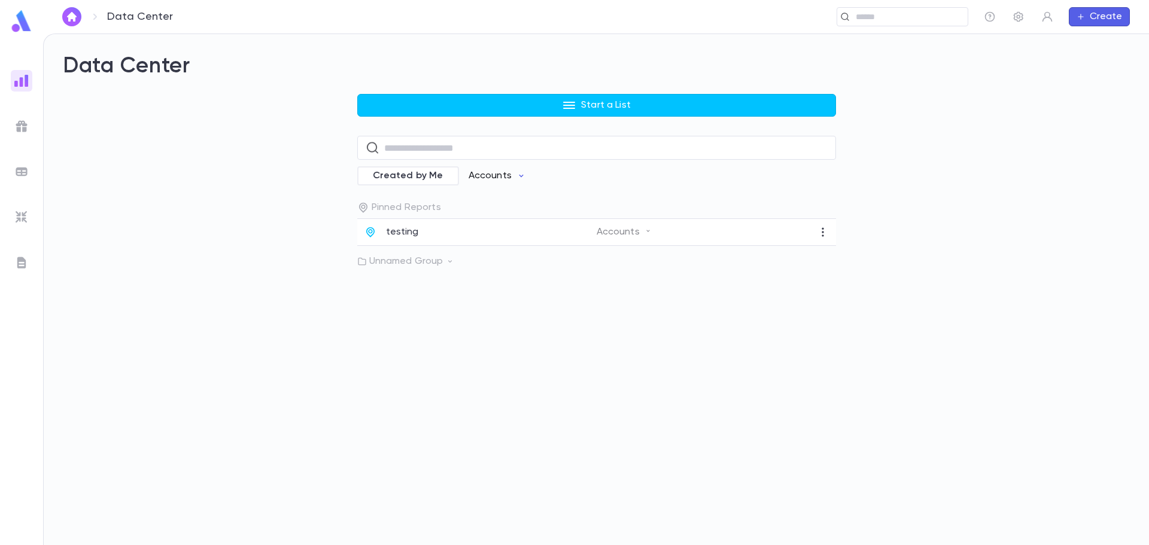
click at [497, 175] on p "Accounts" at bounding box center [490, 176] width 43 height 12
click at [554, 161] on div at bounding box center [574, 272] width 1149 height 545
click at [20, 120] on img at bounding box center [21, 126] width 14 height 14
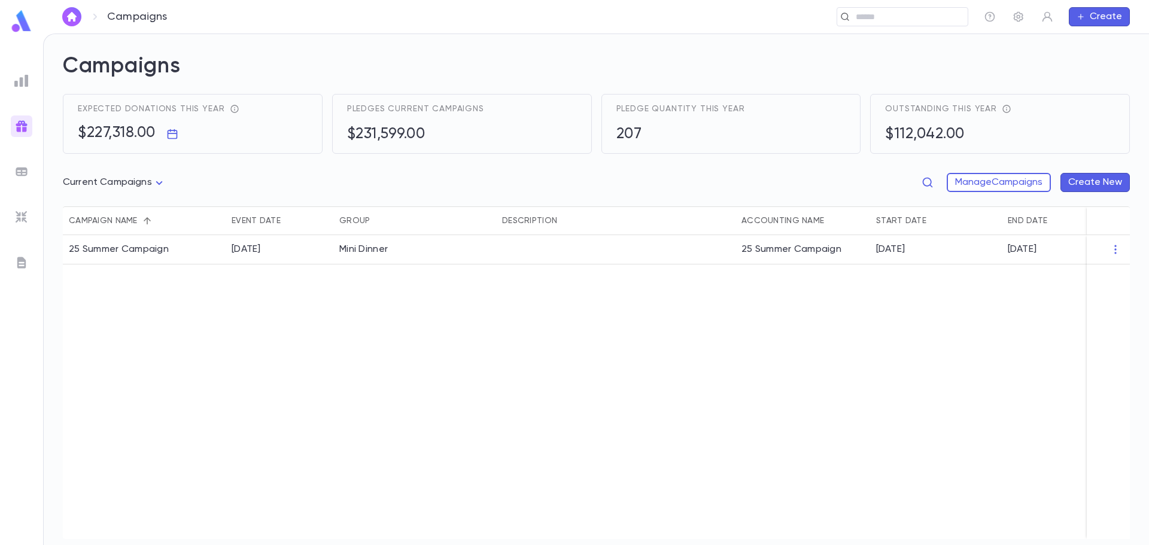
click at [164, 186] on body "Campaigns ​ Create Campaigns Expected donations this year $227,318.00 Pledges c…" at bounding box center [574, 290] width 1149 height 512
click at [102, 207] on span "All Campaigns" at bounding box center [116, 208] width 89 height 12
type input "*****"
click at [1005, 180] on button "Manage Campaigns" at bounding box center [999, 182] width 104 height 19
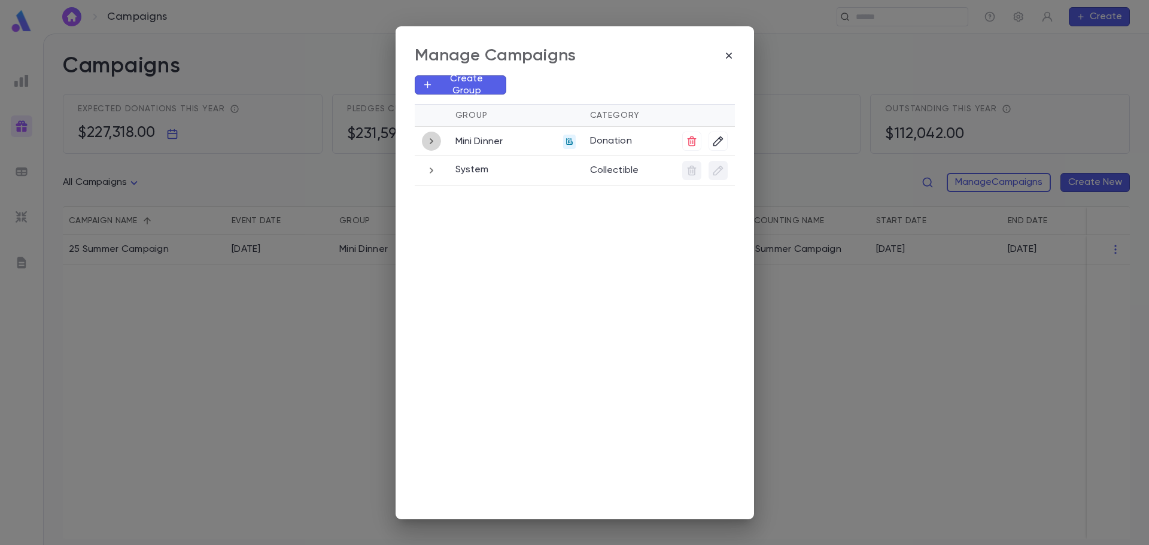
click at [430, 138] on icon "button" at bounding box center [431, 141] width 13 height 14
click at [733, 48] on div "Manage Campaigns" at bounding box center [575, 55] width 320 height 20
click at [728, 60] on icon "button" at bounding box center [729, 56] width 12 height 12
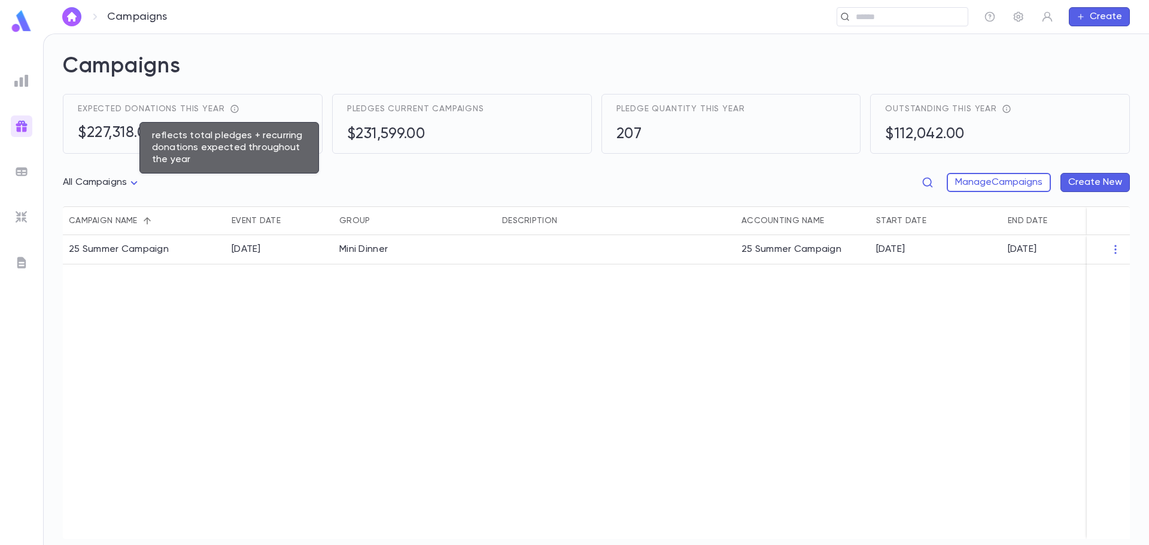
click at [230, 108] on icon "reflects total pledges + recurring donations expected throughout the year" at bounding box center [234, 109] width 8 height 8
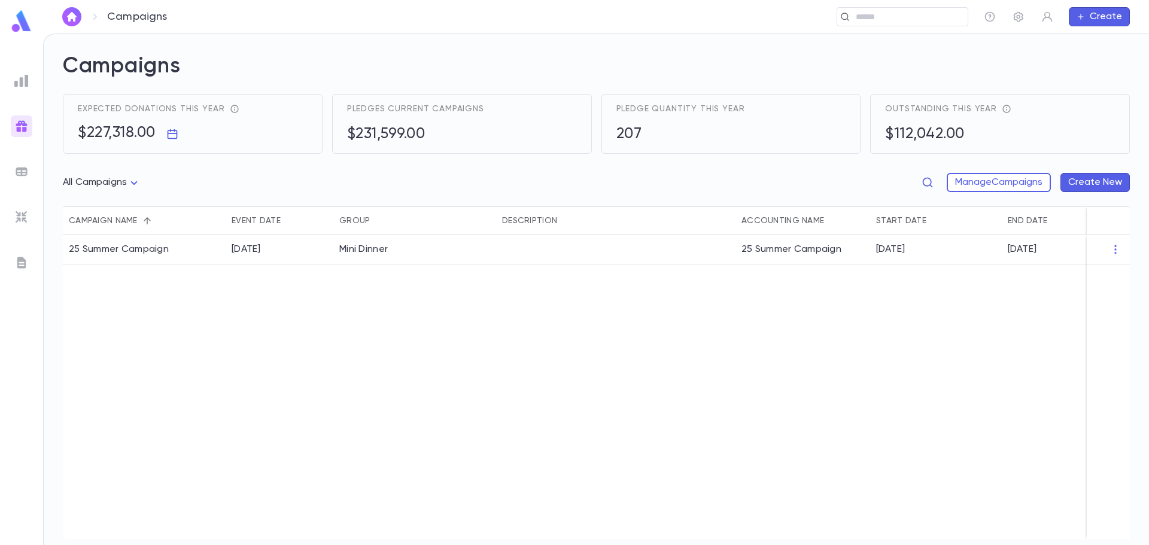
click at [231, 111] on icon "reflects total pledges + recurring donations expected throughout the year" at bounding box center [235, 109] width 10 height 10
click at [128, 253] on div "25 Summer Campaign" at bounding box center [119, 250] width 100 height 12
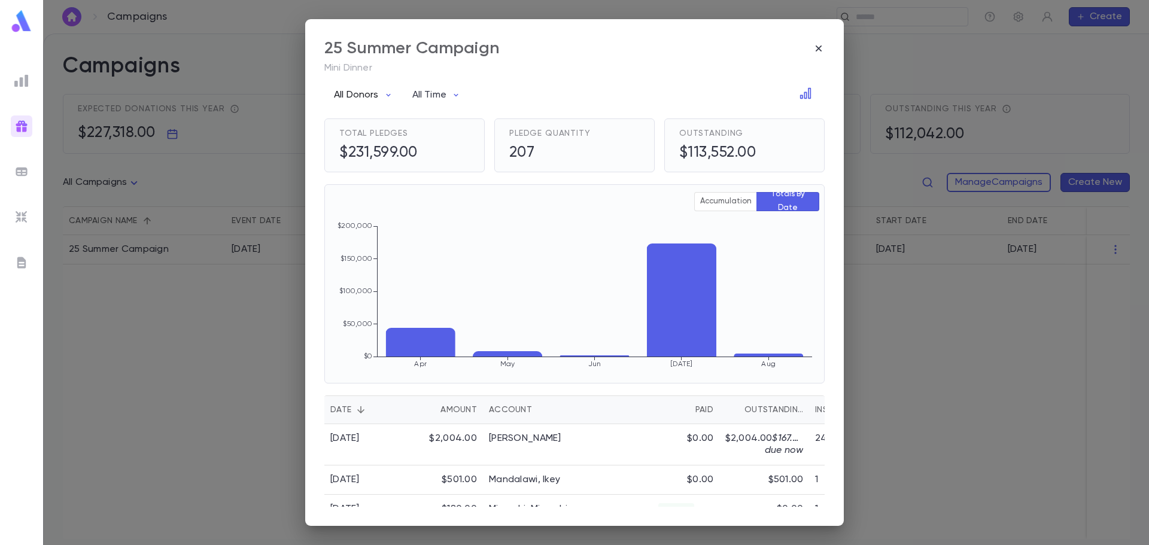
click at [369, 96] on p "All Donors" at bounding box center [356, 95] width 45 height 12
click at [364, 140] on li "Association" at bounding box center [368, 139] width 82 height 19
click at [449, 96] on div at bounding box center [574, 272] width 1149 height 545
click at [457, 96] on body "Campaigns ​ Create Campaigns Expected donations this year $227,318.00 Pledges c…" at bounding box center [574, 290] width 1149 height 512
click at [455, 96] on icon "button" at bounding box center [456, 95] width 10 height 10
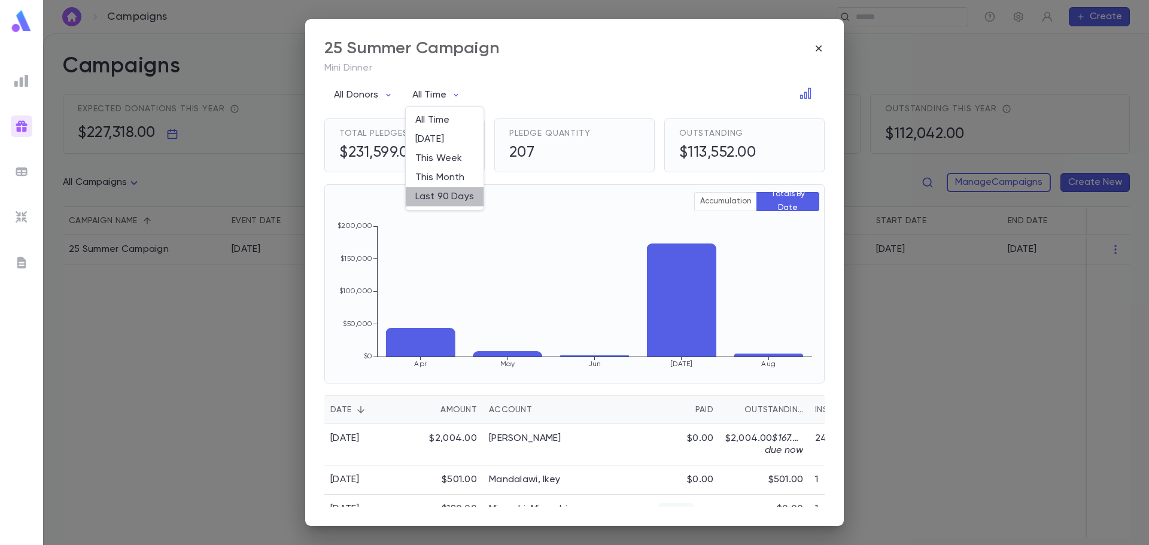
click at [445, 194] on li "Last 90 Days" at bounding box center [445, 196] width 78 height 19
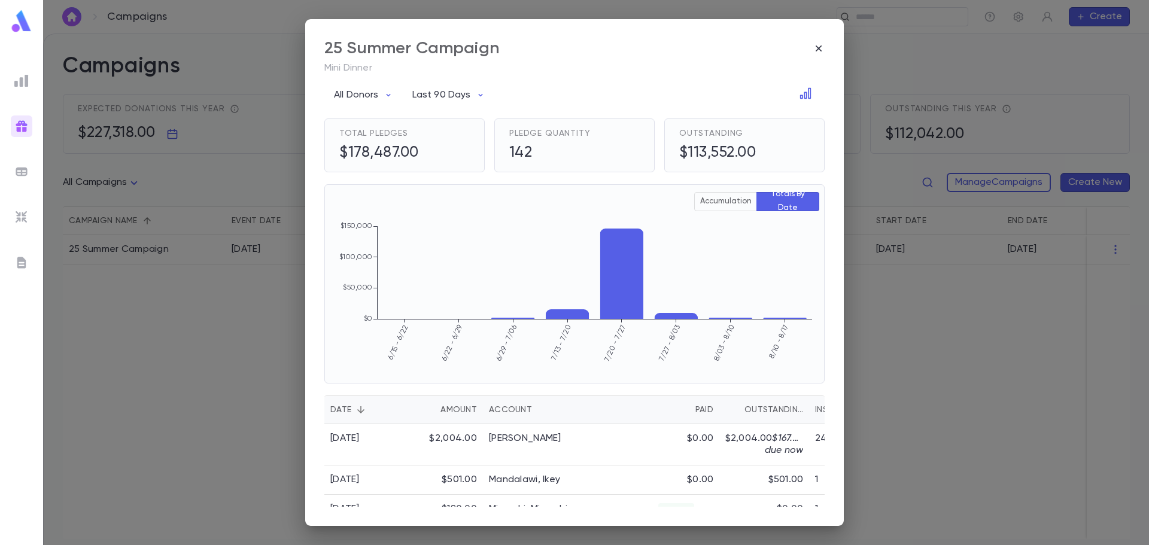
click at [715, 207] on button "Accumulation" at bounding box center [725, 201] width 63 height 19
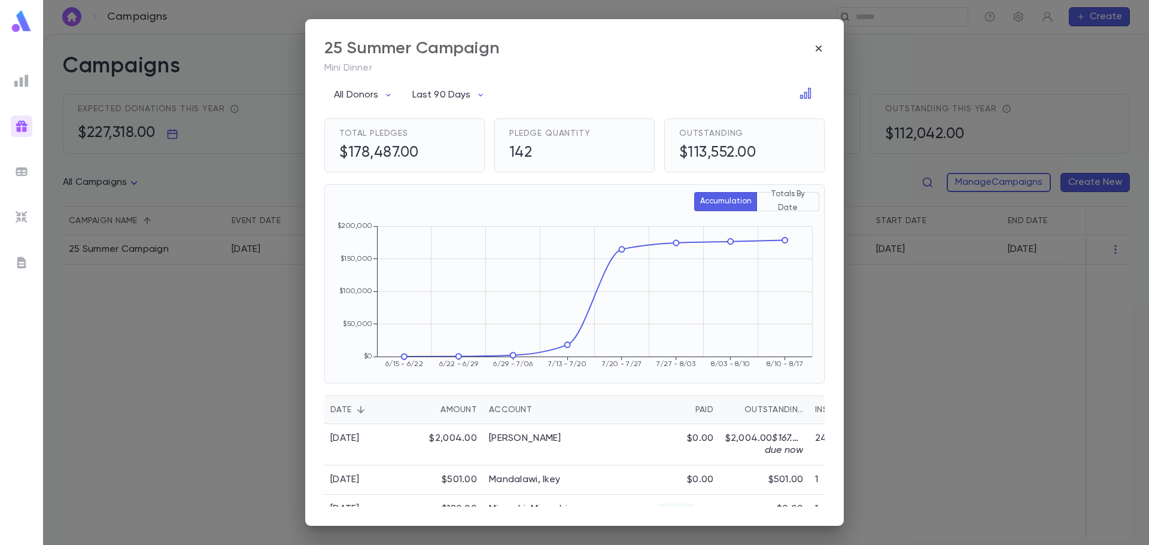
click at [767, 198] on button "Totals By Date" at bounding box center [787, 201] width 63 height 19
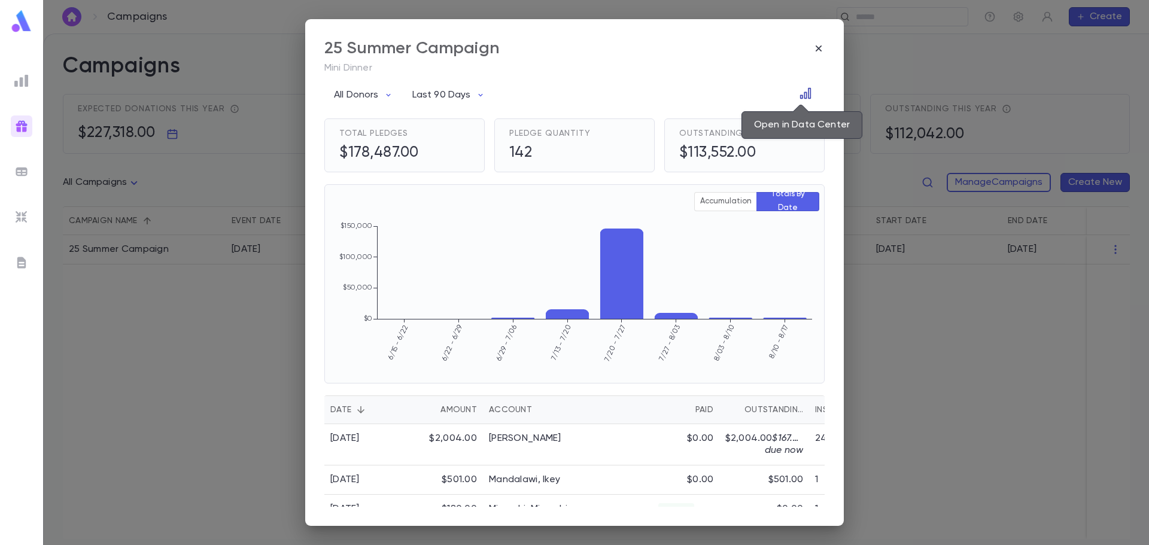
click at [804, 95] on icon "Open in Data Center" at bounding box center [805, 93] width 11 height 11
click at [820, 51] on icon "button" at bounding box center [819, 48] width 12 height 12
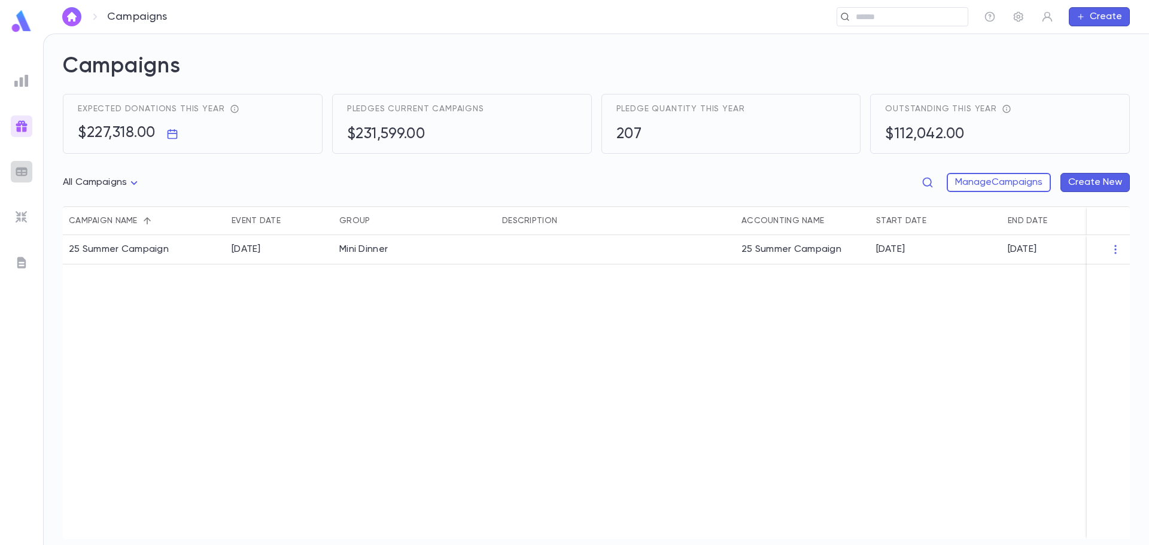
click at [21, 172] on img at bounding box center [21, 172] width 14 height 14
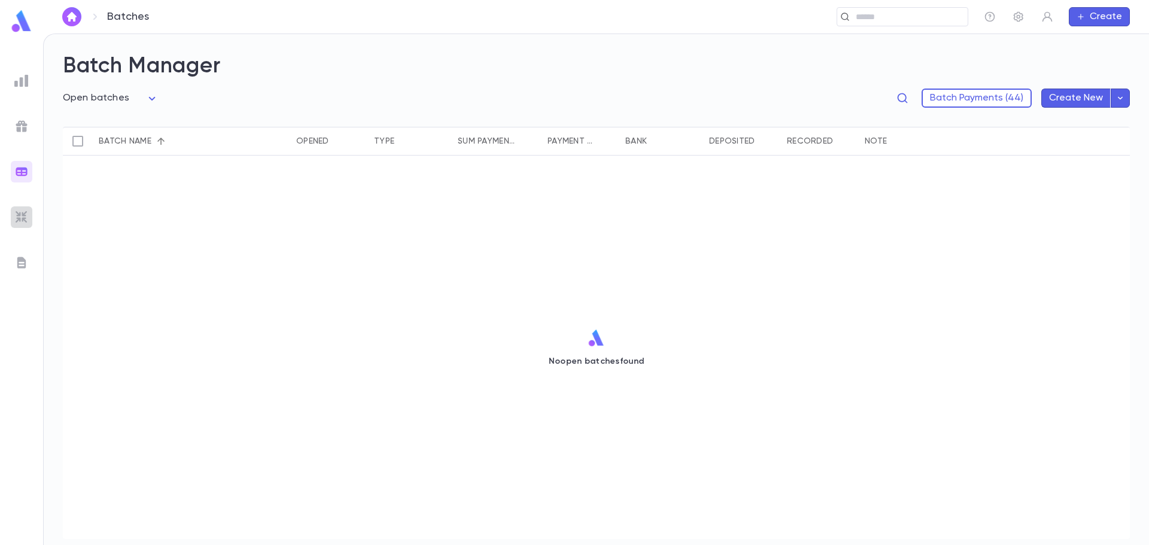
click at [24, 220] on img at bounding box center [21, 217] width 14 height 14
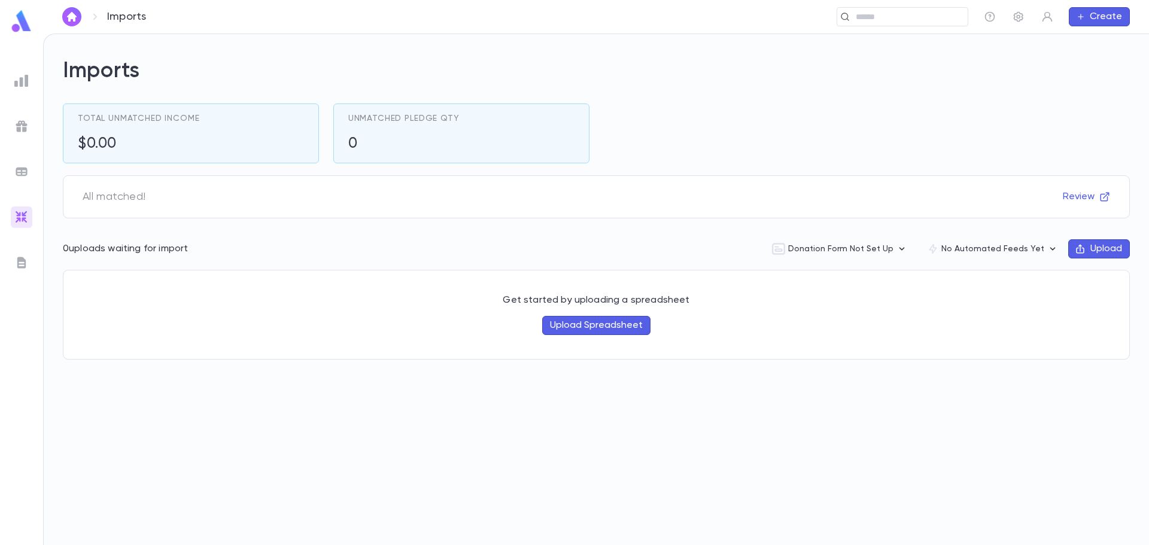
click at [19, 263] on img at bounding box center [21, 263] width 14 height 14
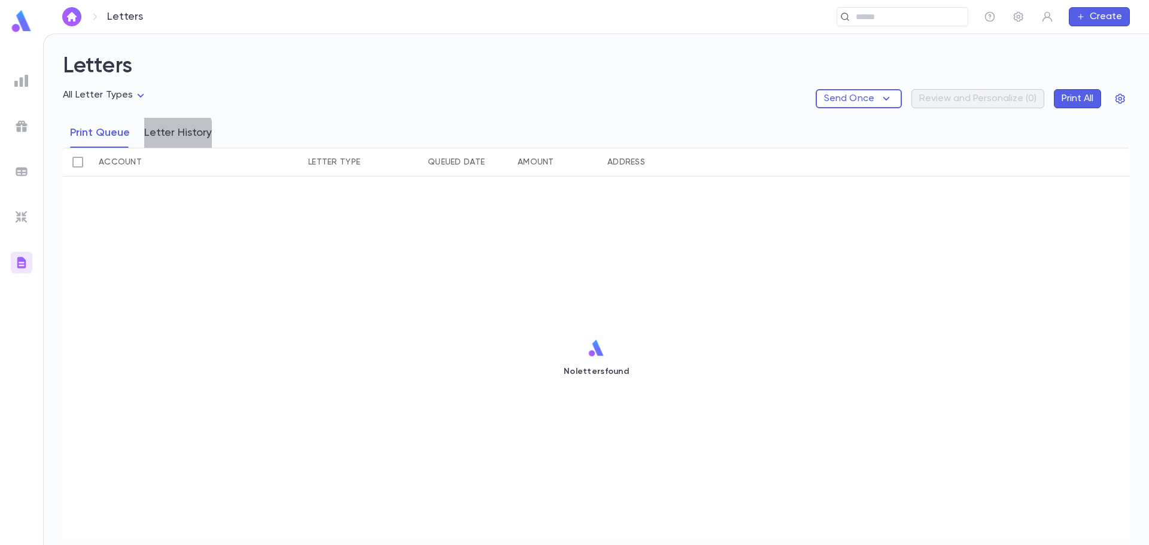
click at [163, 138] on button "Letter History" at bounding box center [178, 133] width 68 height 30
click at [126, 92] on body "Letters ​ Create Letters All Letter Types Send Once Review and Personalize ( 0 …" at bounding box center [574, 290] width 1149 height 512
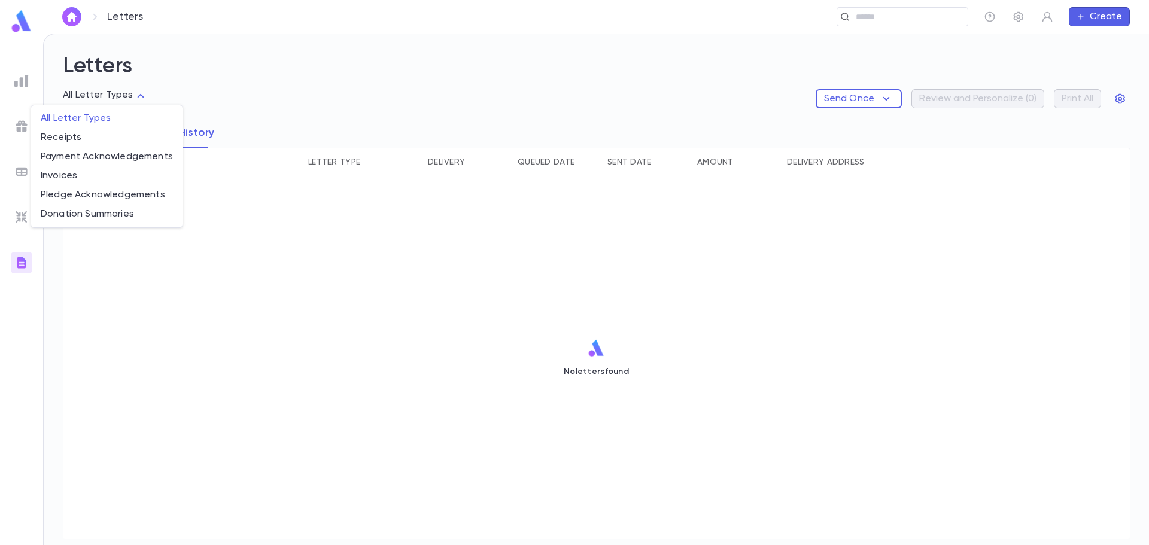
click at [1119, 95] on div at bounding box center [574, 272] width 1149 height 545
click at [1121, 101] on icon "button" at bounding box center [1121, 99] width 10 height 10
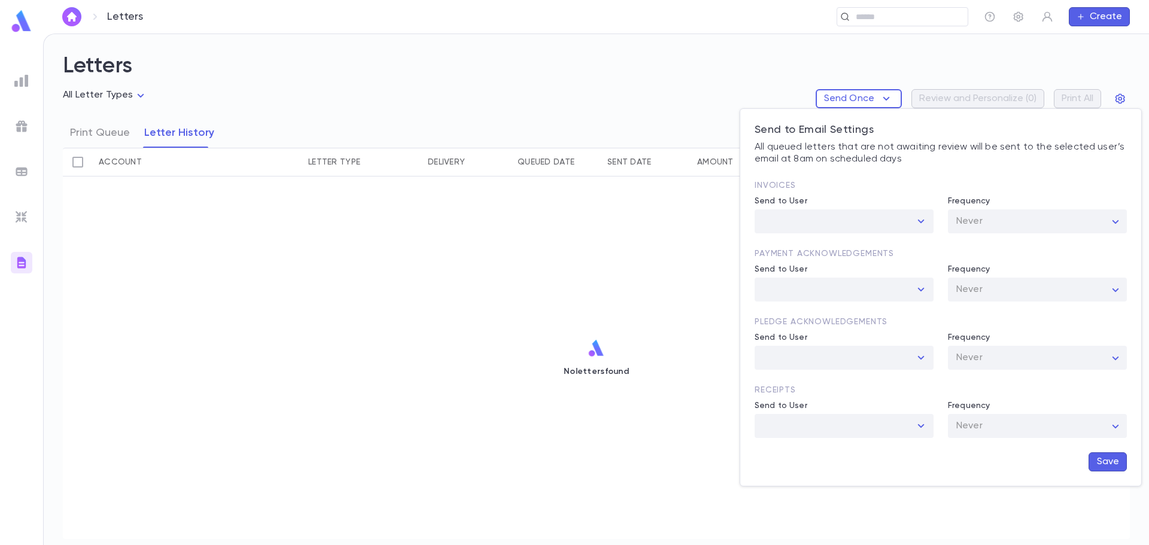
click at [918, 222] on div at bounding box center [921, 221] width 16 height 17
click at [477, 336] on div at bounding box center [574, 272] width 1149 height 545
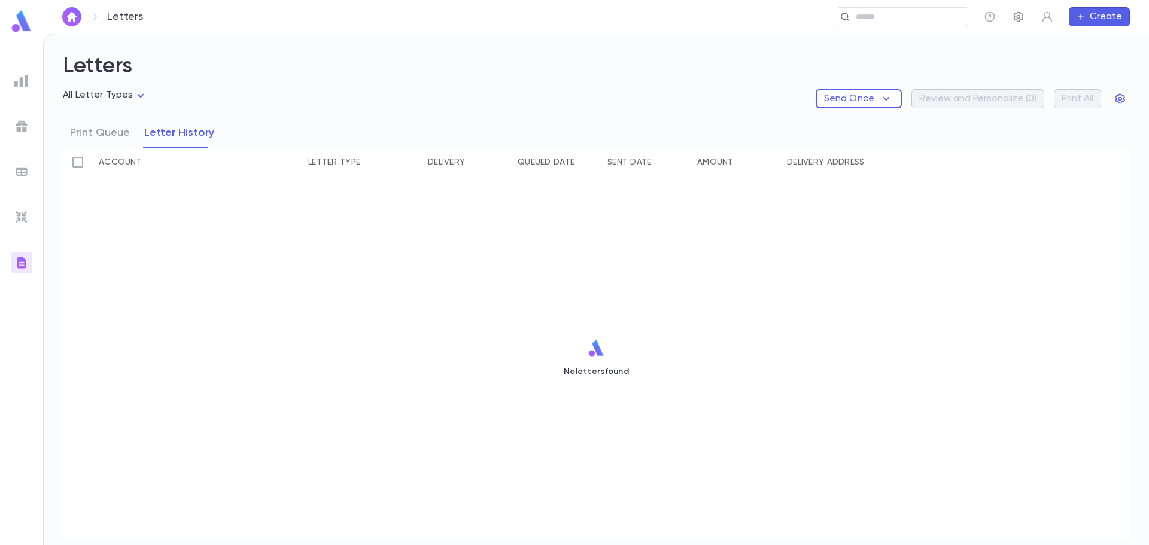
click at [1014, 19] on icon "button" at bounding box center [1019, 17] width 10 height 10
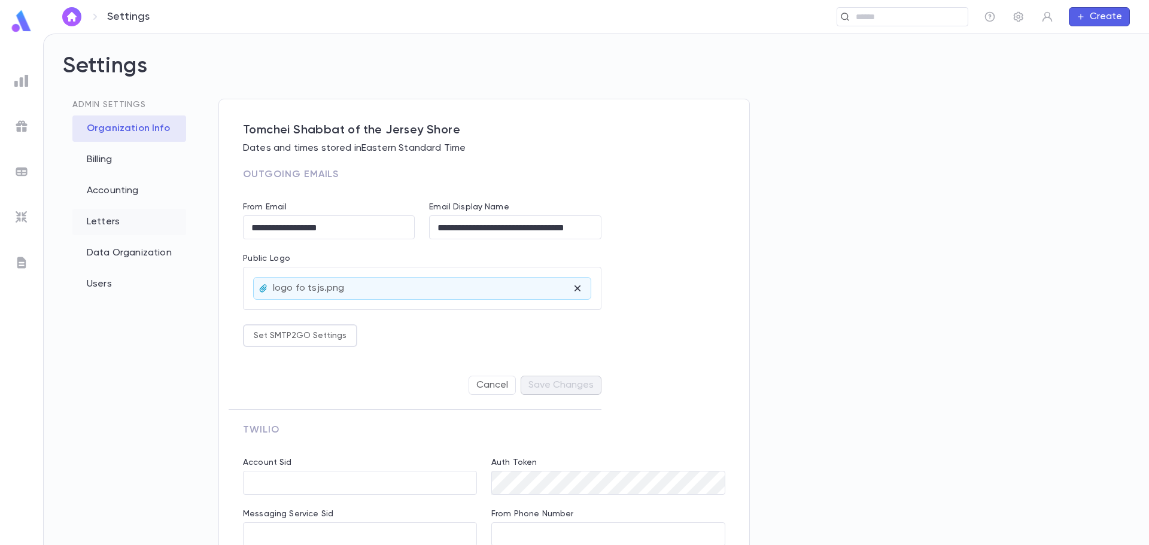
click at [123, 224] on div "Letters" at bounding box center [129, 222] width 114 height 26
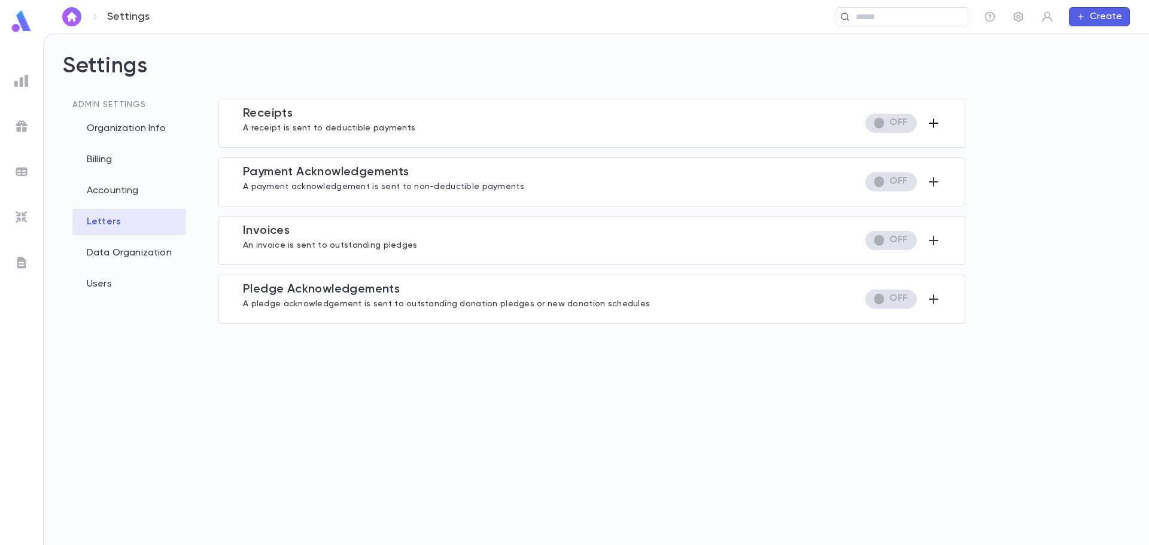
click at [927, 122] on icon "button" at bounding box center [933, 123] width 14 height 14
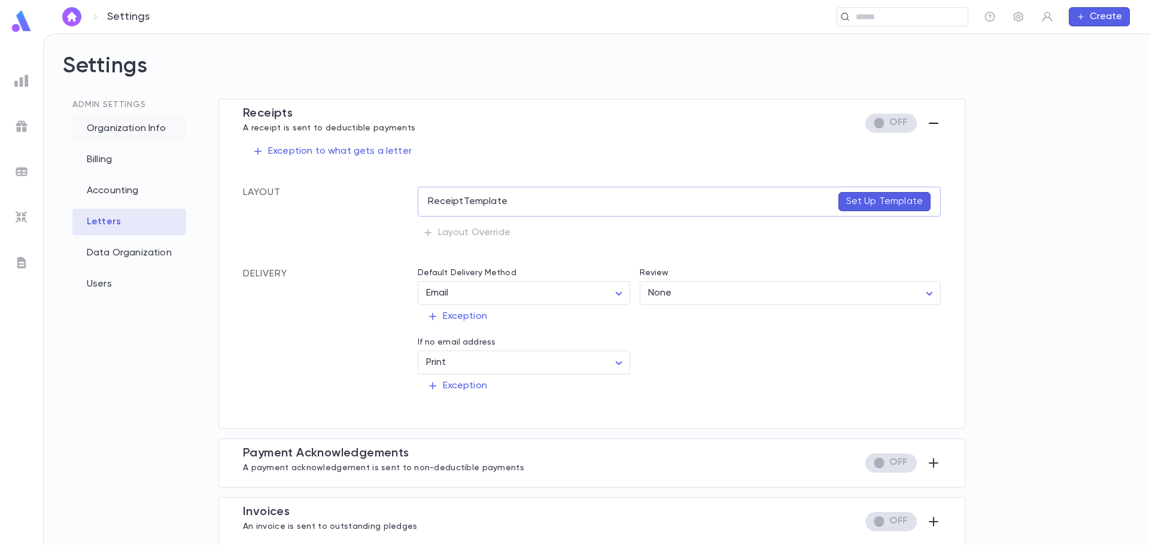
click at [162, 126] on div "Organization Info" at bounding box center [129, 129] width 114 height 26
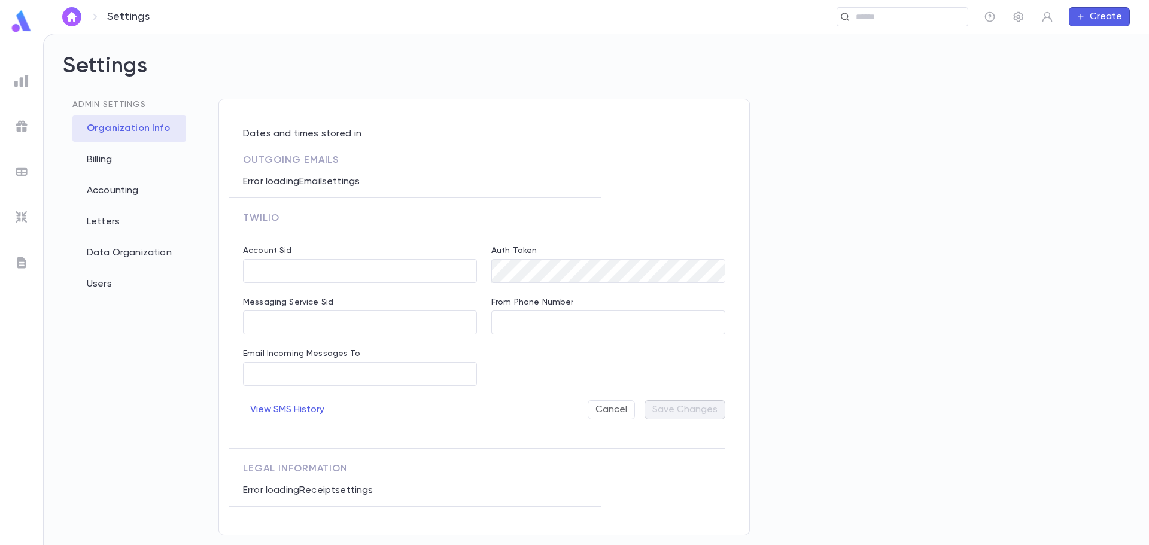
type input "**********"
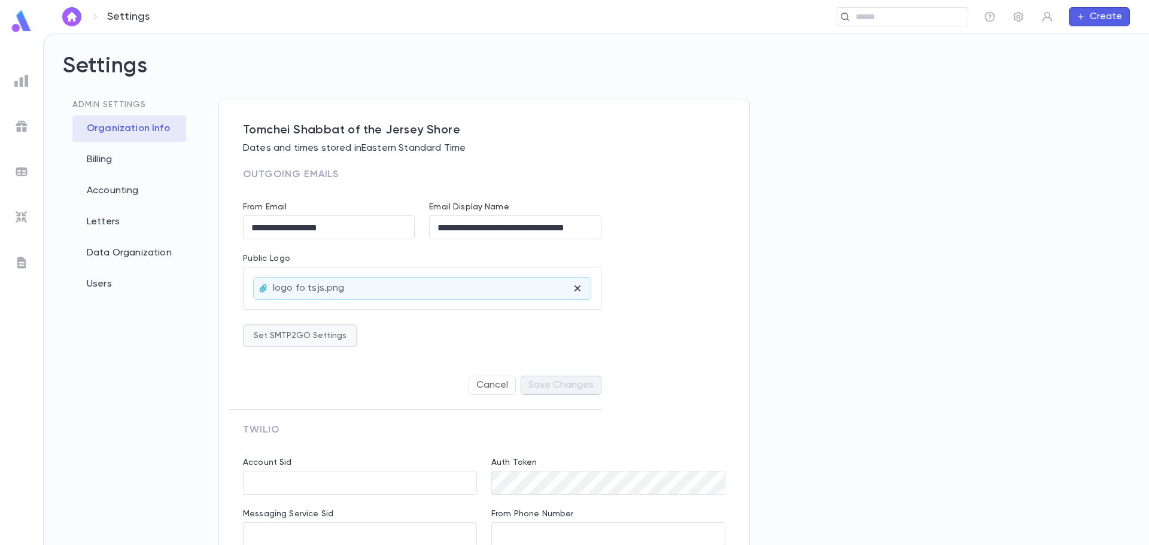
click at [323, 330] on button "Set SMTP2GO Settings" at bounding box center [300, 335] width 114 height 23
click at [525, 342] on div at bounding box center [574, 272] width 1149 height 545
click at [502, 388] on button "Cancel" at bounding box center [492, 385] width 47 height 19
click at [256, 344] on button "Set SMTP2GO Settings" at bounding box center [300, 335] width 114 height 23
click at [81, 327] on div at bounding box center [574, 272] width 1149 height 545
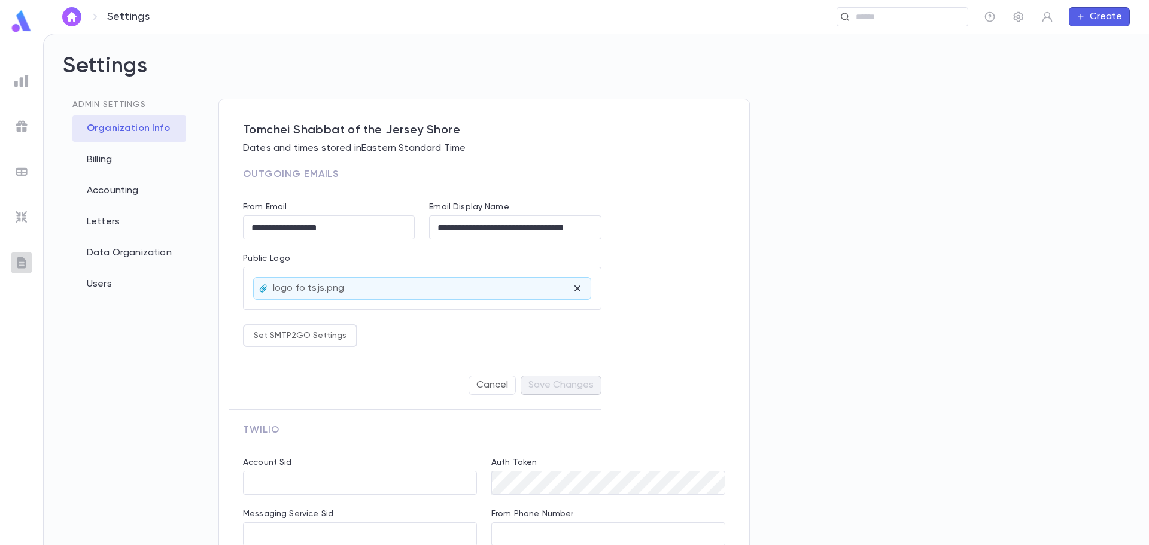
click at [21, 263] on img at bounding box center [21, 263] width 14 height 14
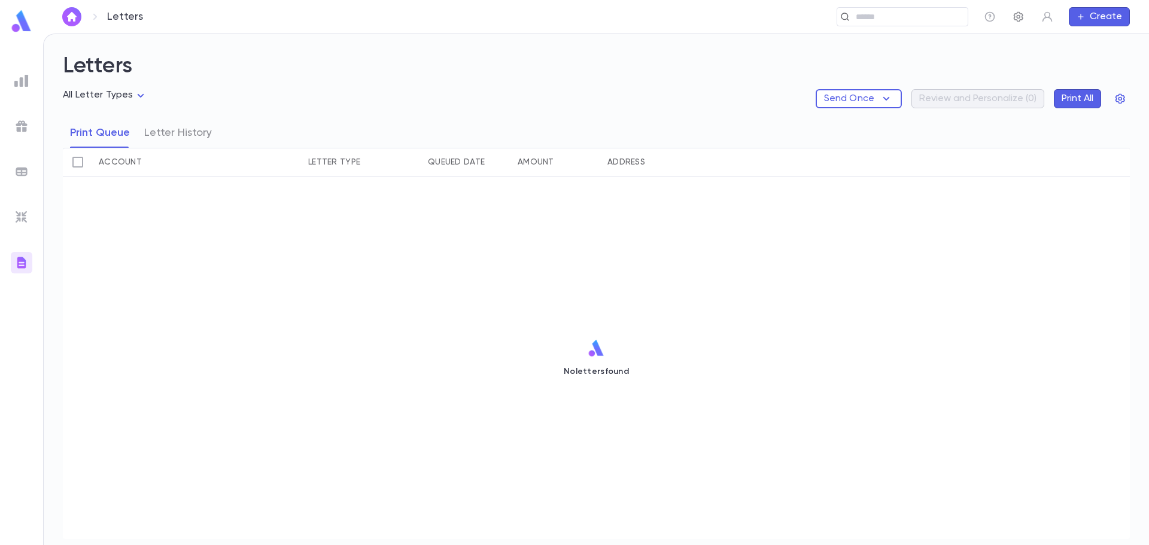
click at [1017, 19] on icon "button" at bounding box center [1019, 17] width 12 height 12
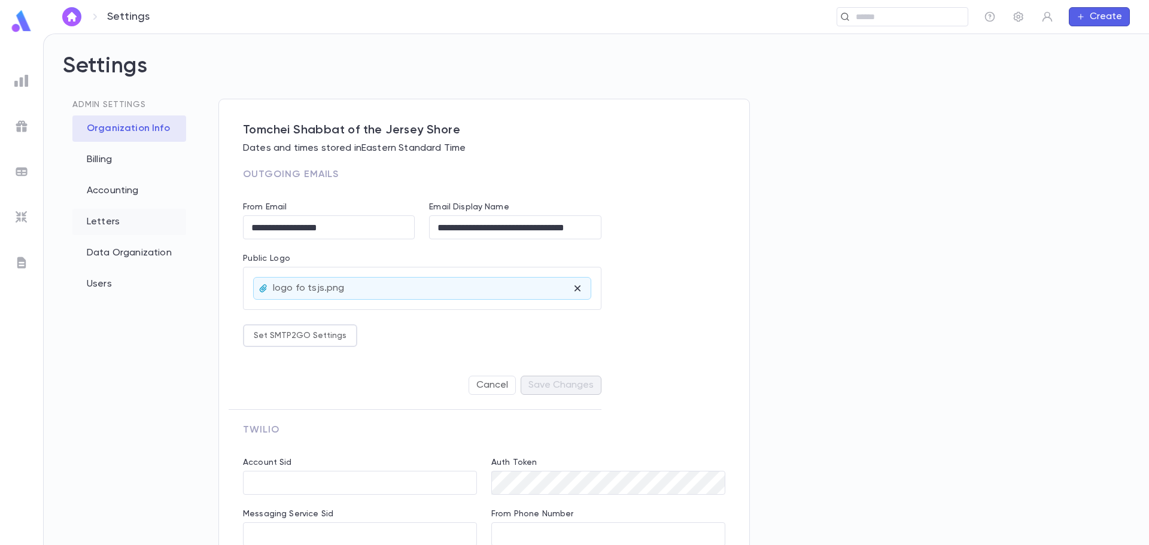
click at [95, 225] on div "Letters" at bounding box center [129, 222] width 114 height 26
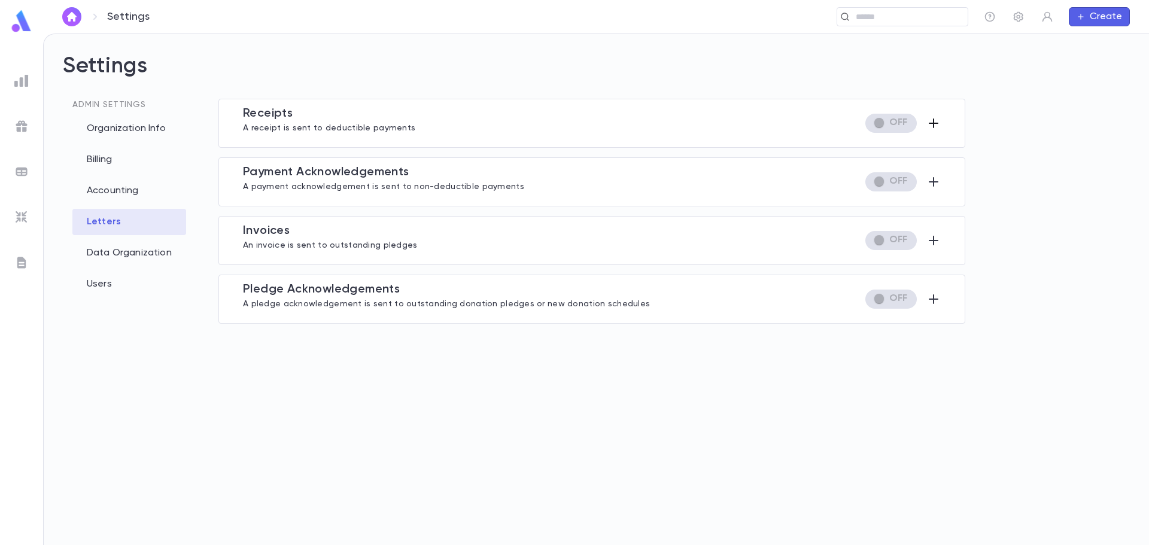
click at [935, 122] on icon "button" at bounding box center [933, 123] width 14 height 14
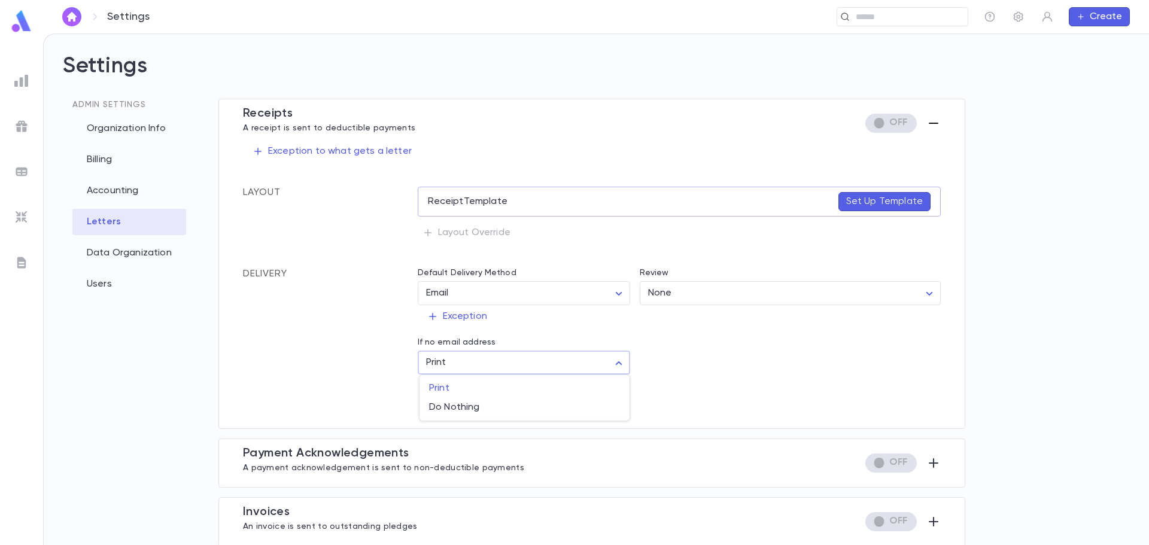
click at [507, 370] on body "Settings ​ Create Settings Admin Settings Organization Info Billing Accounting …" at bounding box center [574, 290] width 1149 height 512
click at [478, 387] on span "Print" at bounding box center [524, 388] width 191 height 12
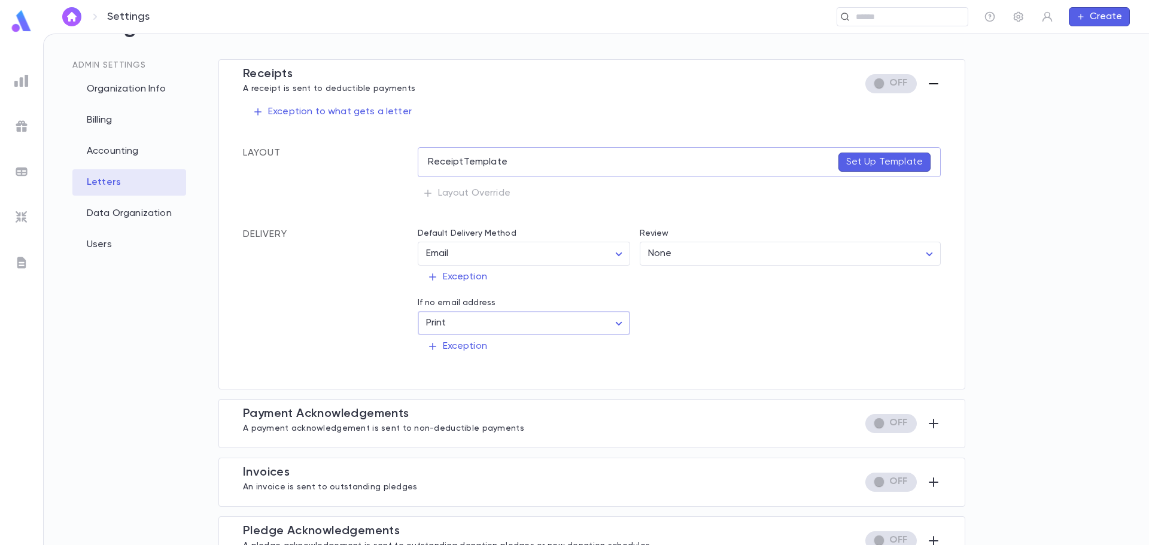
scroll to position [60, 0]
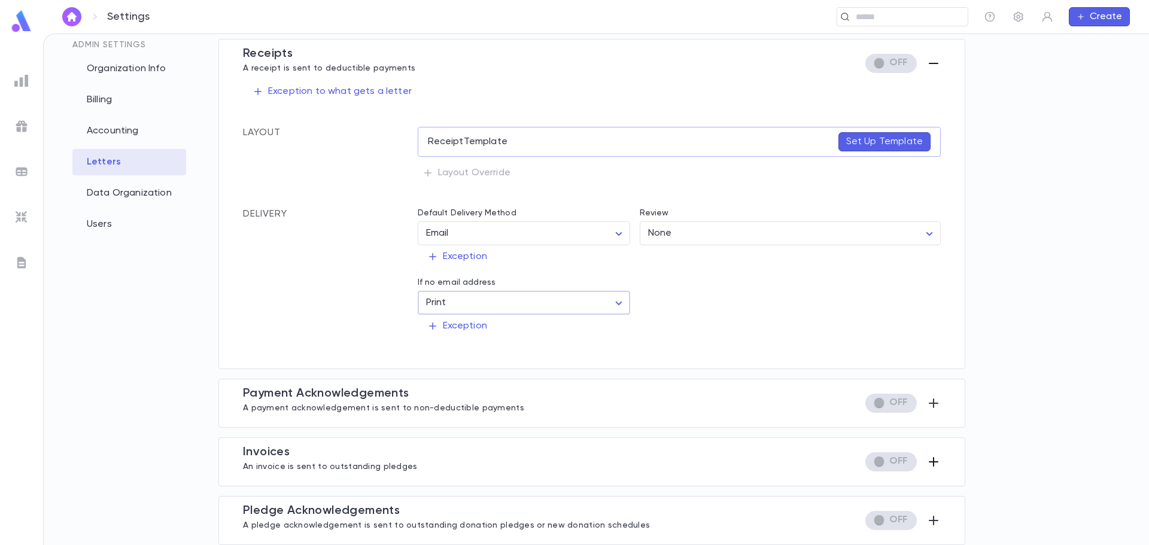
click at [933, 462] on icon "button" at bounding box center [934, 462] width 10 height 10
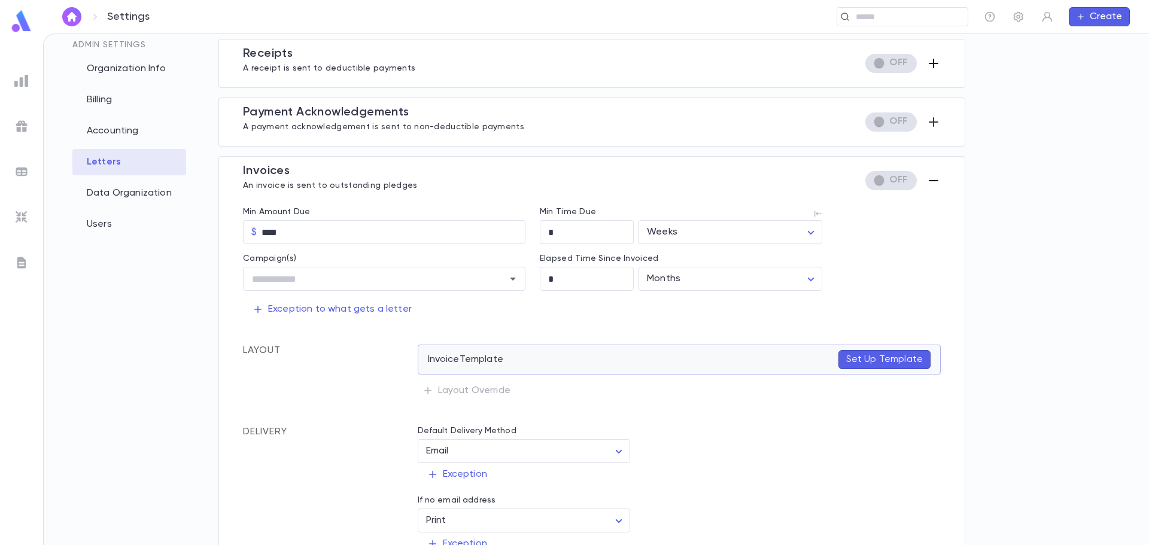
click at [879, 358] on p "Set Up Template" at bounding box center [884, 360] width 77 height 12
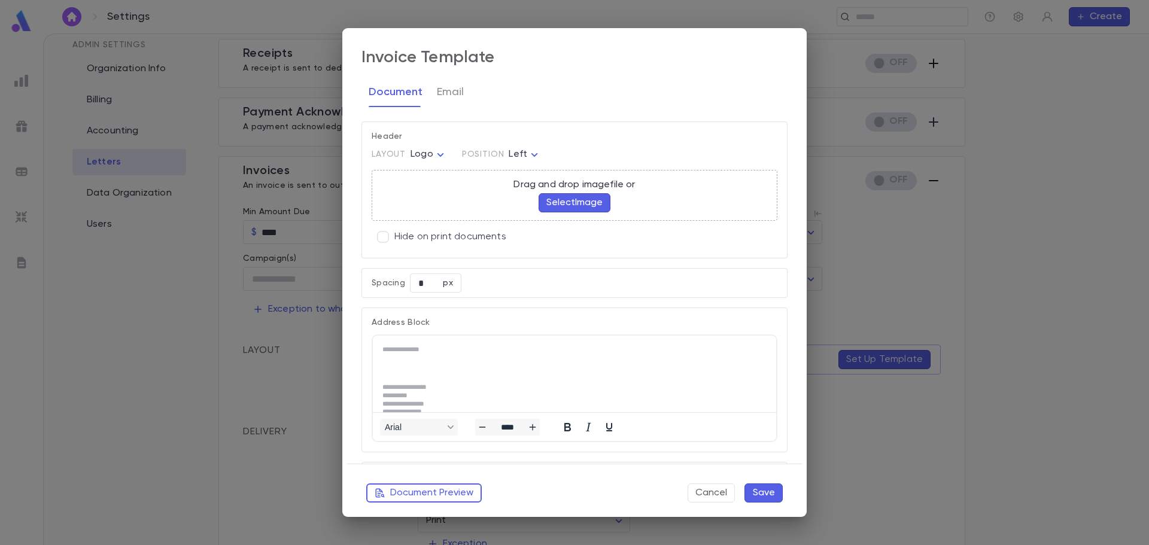
scroll to position [0, 0]
click at [713, 497] on button "Cancel" at bounding box center [711, 493] width 47 height 19
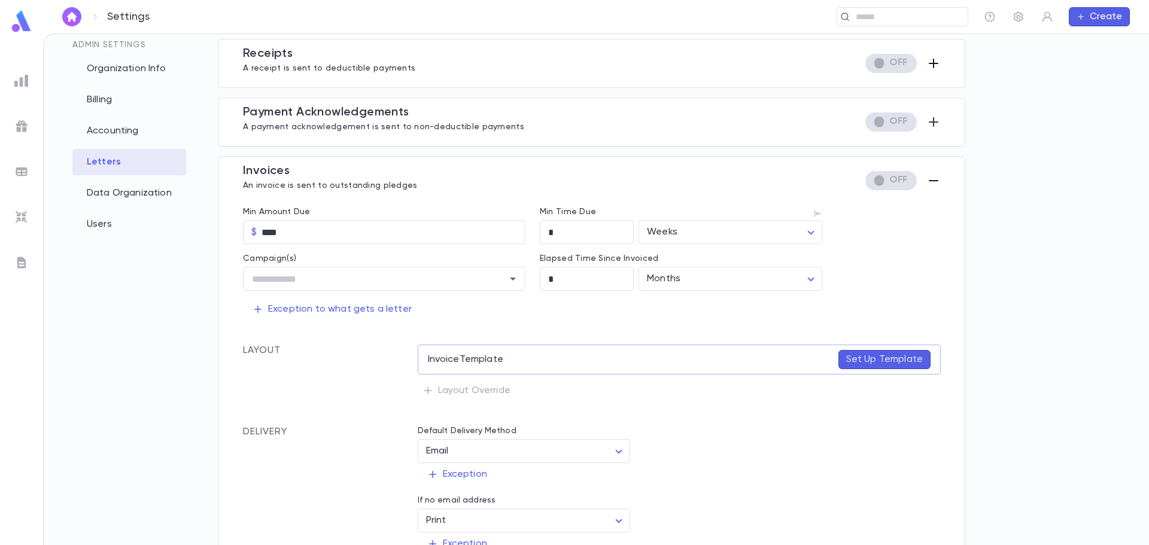
click at [932, 182] on icon "button" at bounding box center [933, 181] width 14 height 14
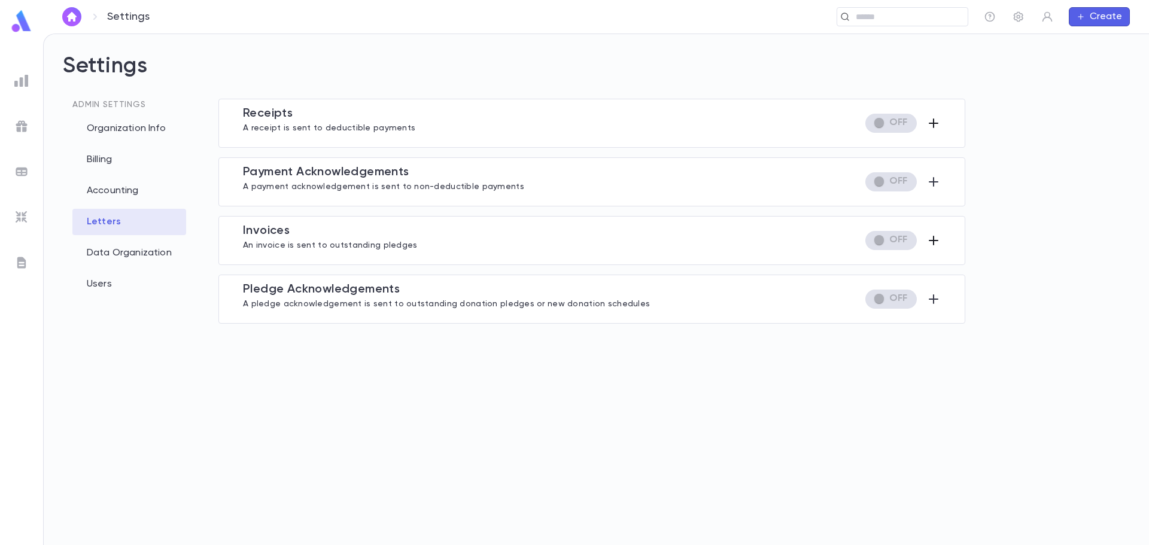
click at [12, 265] on div at bounding box center [22, 263] width 22 height 22
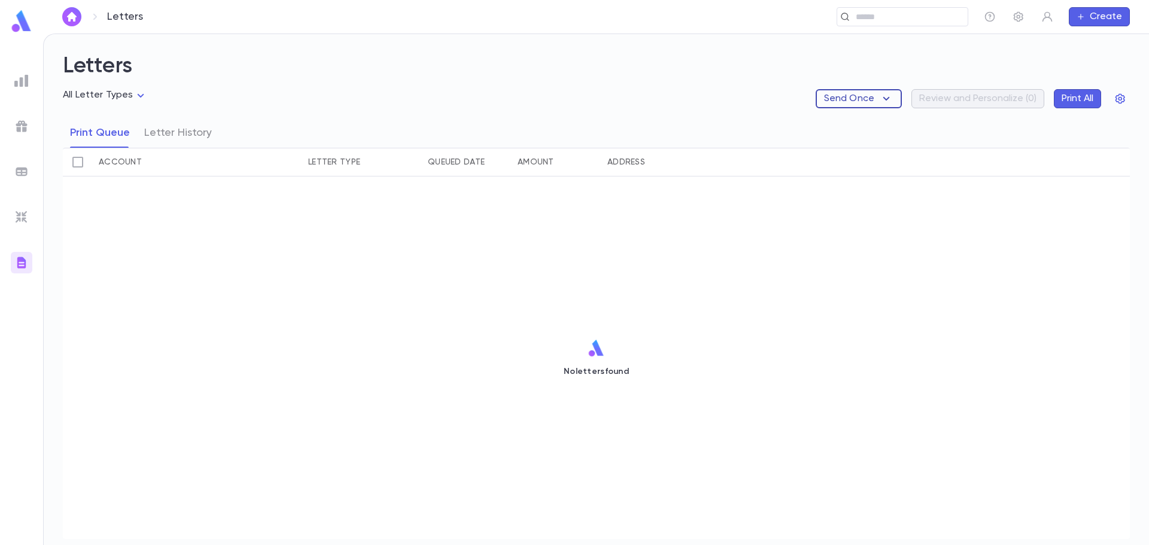
click at [899, 102] on div "Send Once Review and Personalize ( 0 ) Print All" at bounding box center [973, 98] width 314 height 19
click at [893, 96] on button "Send Once" at bounding box center [859, 98] width 86 height 19
click at [881, 121] on li "Donation Summaries" at bounding box center [875, 122] width 113 height 19
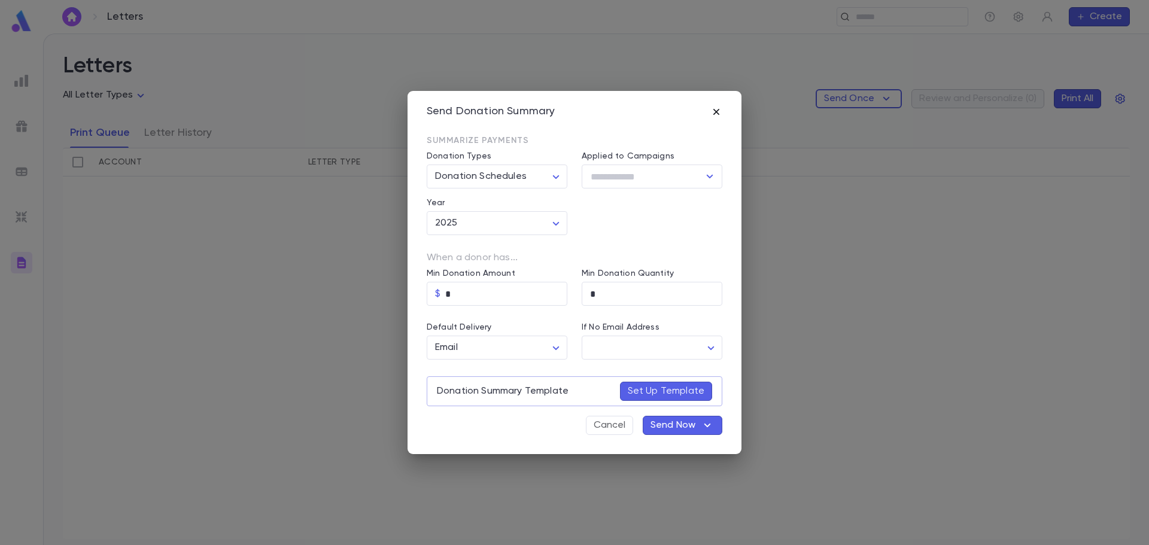
click at [716, 117] on icon "button" at bounding box center [716, 112] width 12 height 12
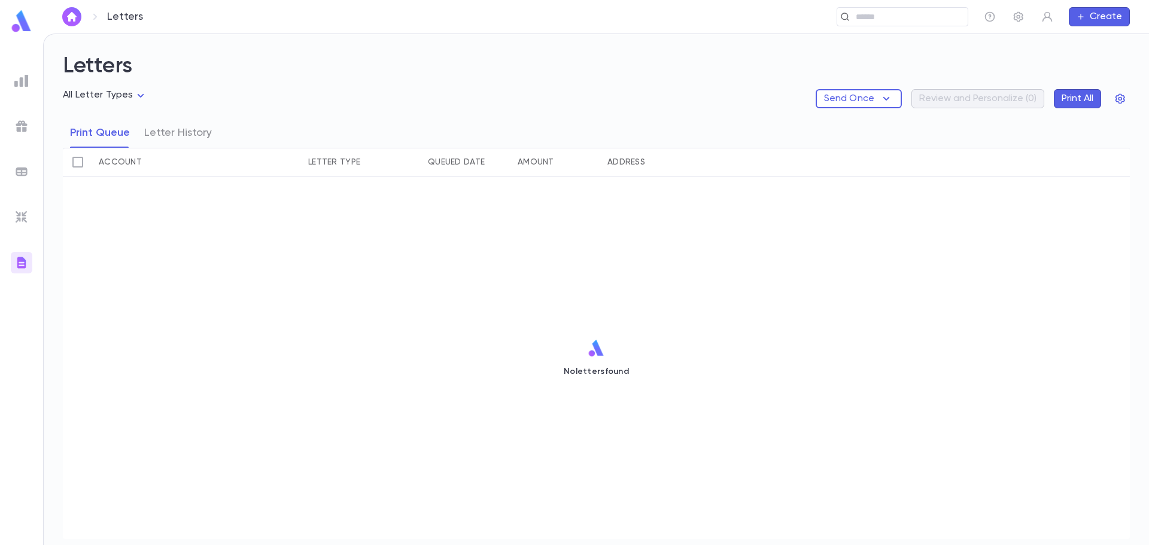
click at [18, 210] on img at bounding box center [21, 217] width 14 height 14
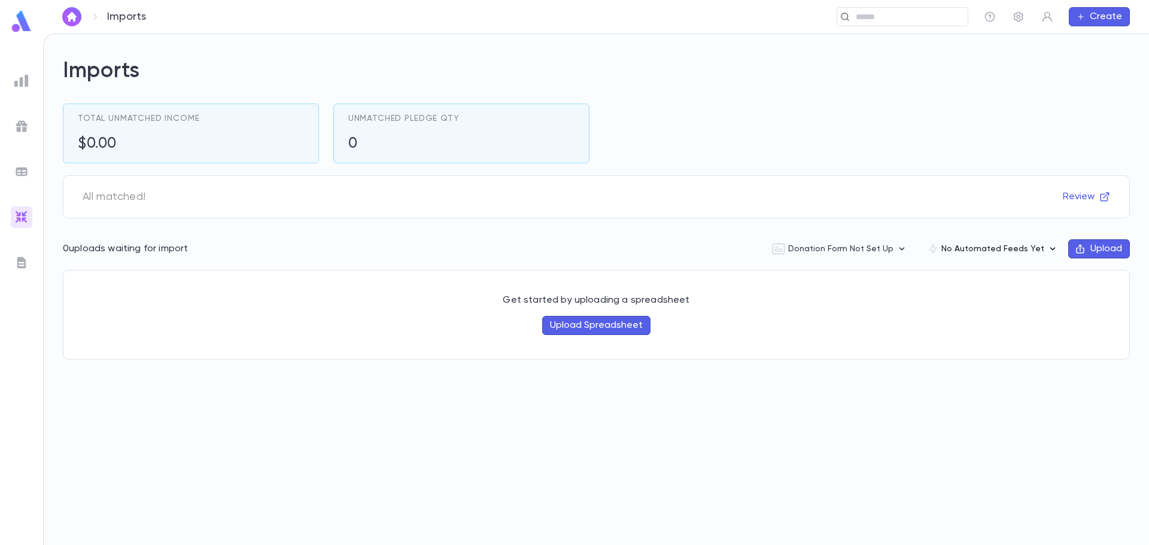
click at [1039, 248] on button "No Automated Feeds Yet" at bounding box center [992, 249] width 151 height 23
click at [20, 74] on div at bounding box center [574, 272] width 1149 height 545
click at [19, 82] on img at bounding box center [21, 81] width 14 height 14
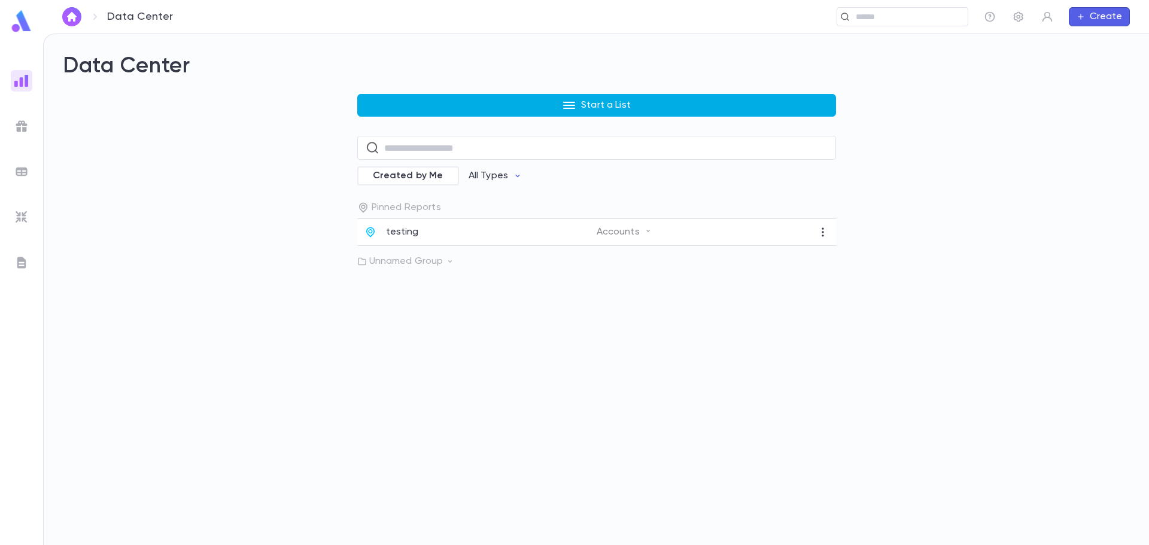
click at [517, 100] on button "Start a List" at bounding box center [596, 105] width 479 height 23
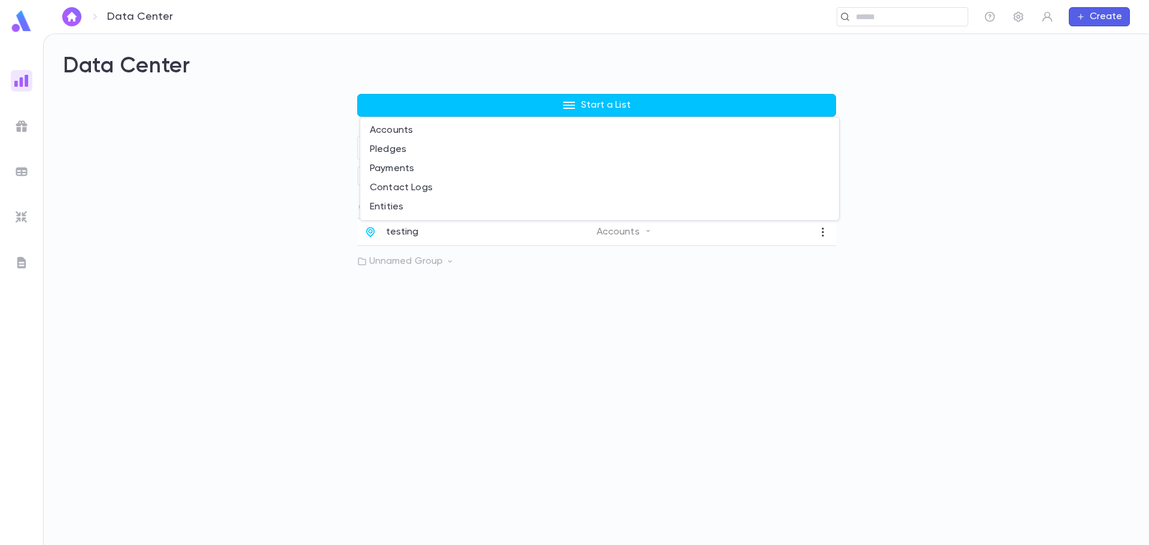
drag, startPoint x: 199, startPoint y: 145, endPoint x: 7, endPoint y: 1, distance: 240.1
click at [199, 145] on div at bounding box center [574, 272] width 1149 height 545
click at [17, 26] on img at bounding box center [22, 21] width 24 height 23
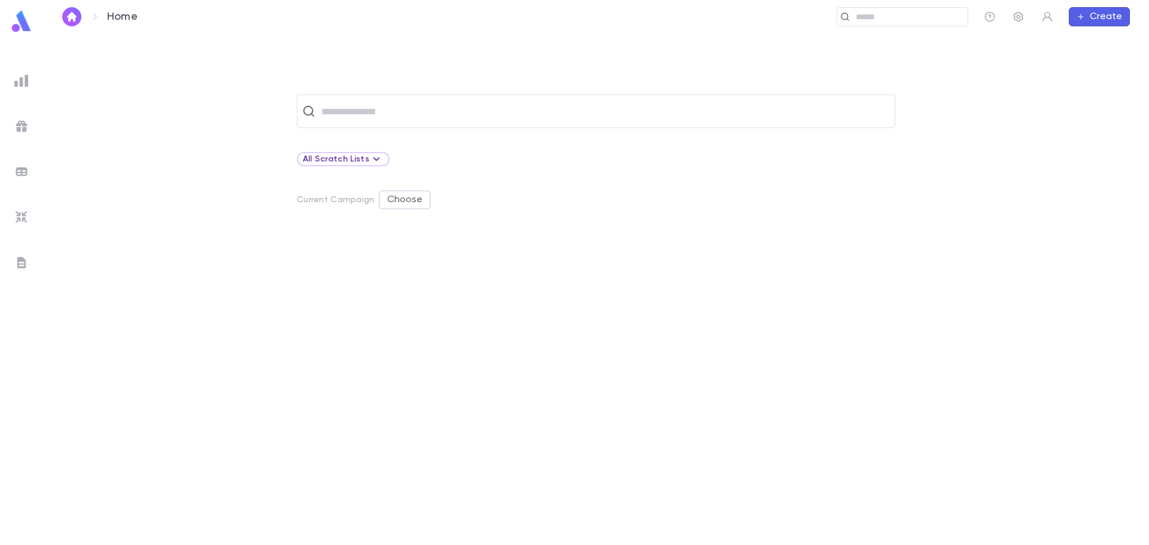
click at [23, 120] on img at bounding box center [21, 126] width 14 height 14
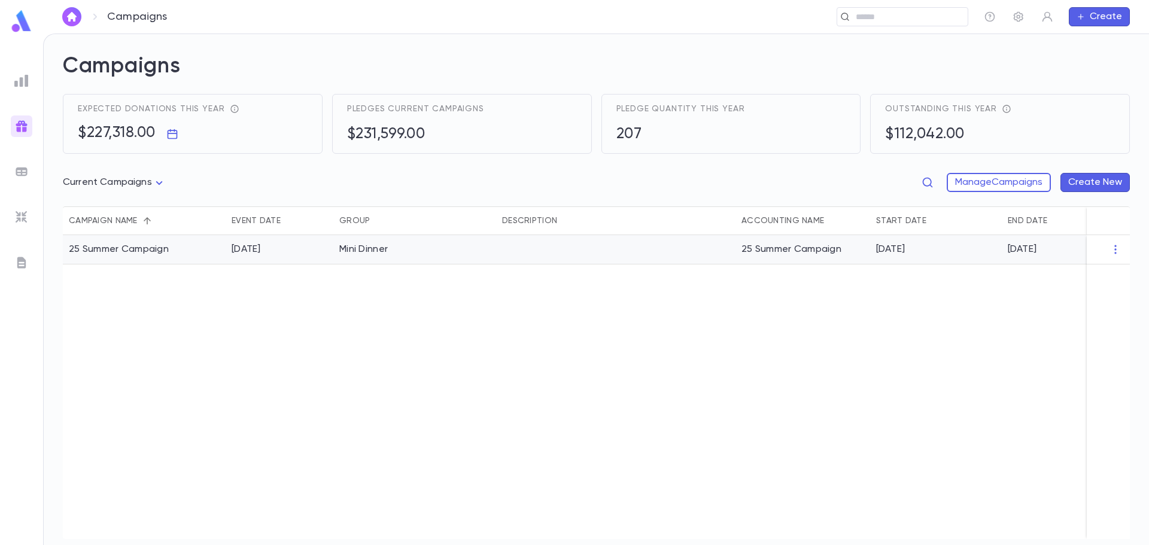
click at [445, 192] on div "Current Campaigns **** Manage Campaigns Create New" at bounding box center [596, 184] width 1067 height 43
click at [460, 254] on div "Mini Dinner" at bounding box center [414, 249] width 163 height 29
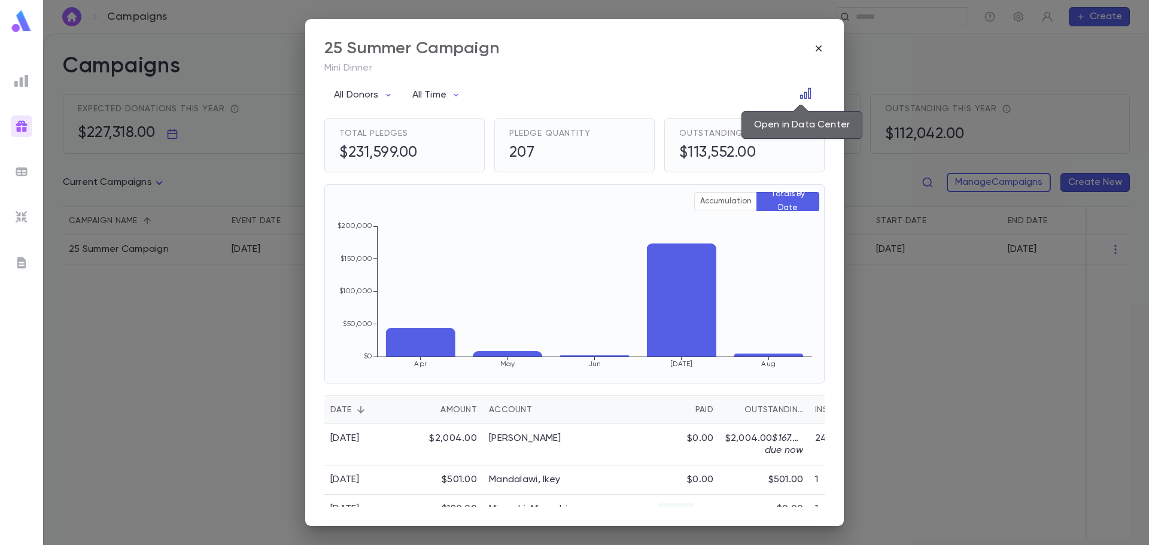
click at [801, 93] on icon "Open in Data Center" at bounding box center [805, 93] width 11 height 11
click at [375, 100] on p "All Donors" at bounding box center [356, 95] width 45 height 12
click at [366, 133] on li "Association" at bounding box center [368, 139] width 82 height 19
click at [420, 93] on div at bounding box center [574, 272] width 1149 height 545
click at [428, 93] on p "All Time" at bounding box center [429, 95] width 34 height 12
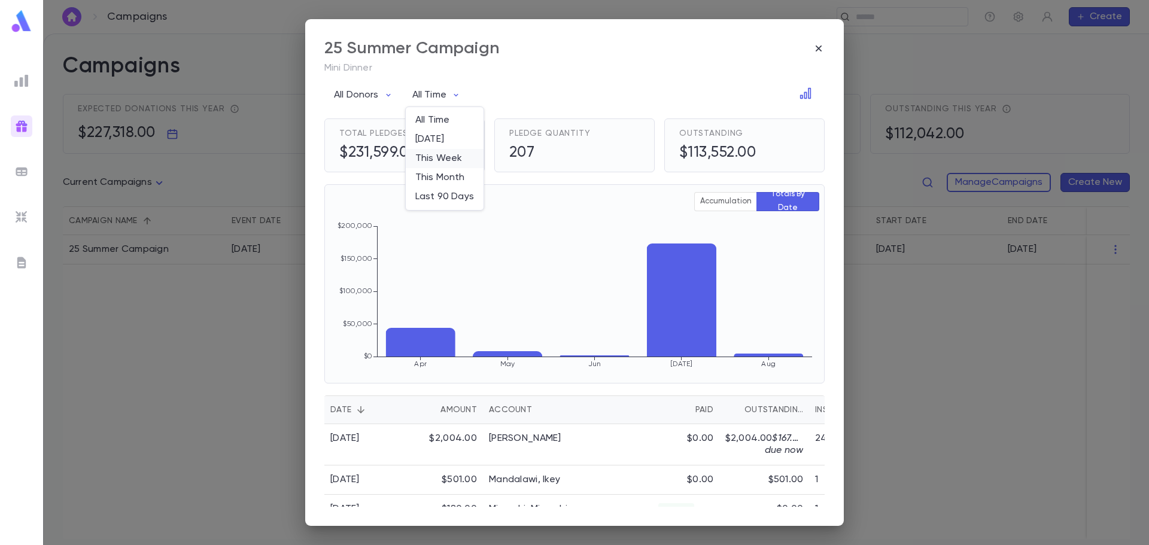
click at [453, 162] on li "This Week" at bounding box center [445, 158] width 78 height 19
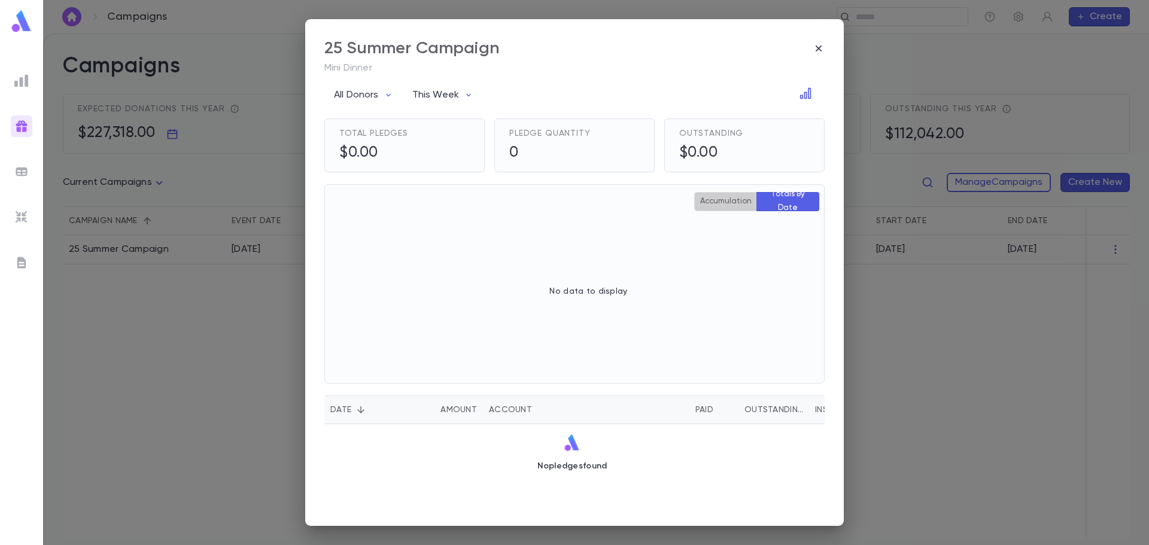
click at [720, 205] on button "Accumulation" at bounding box center [725, 201] width 63 height 19
click at [441, 99] on p "This Week" at bounding box center [435, 95] width 47 height 12
click at [458, 194] on li "Last 90 Days" at bounding box center [445, 196] width 79 height 19
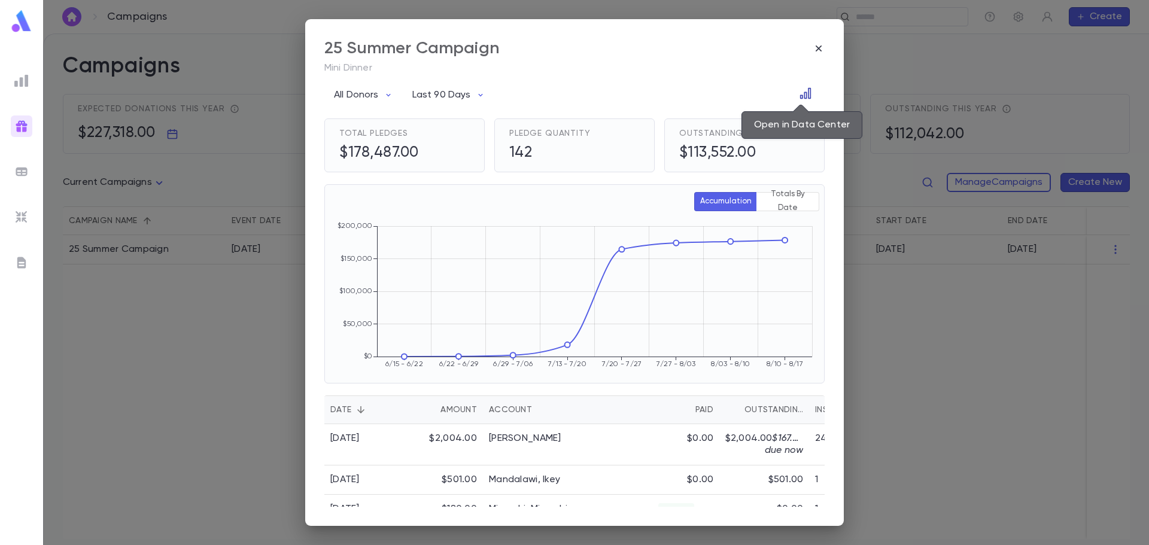
click at [801, 95] on icon "Open in Data Center" at bounding box center [806, 93] width 12 height 12
click at [804, 96] on icon "Open in Data Center" at bounding box center [805, 93] width 11 height 11
click at [446, 90] on p "Last 90 Days" at bounding box center [441, 95] width 59 height 12
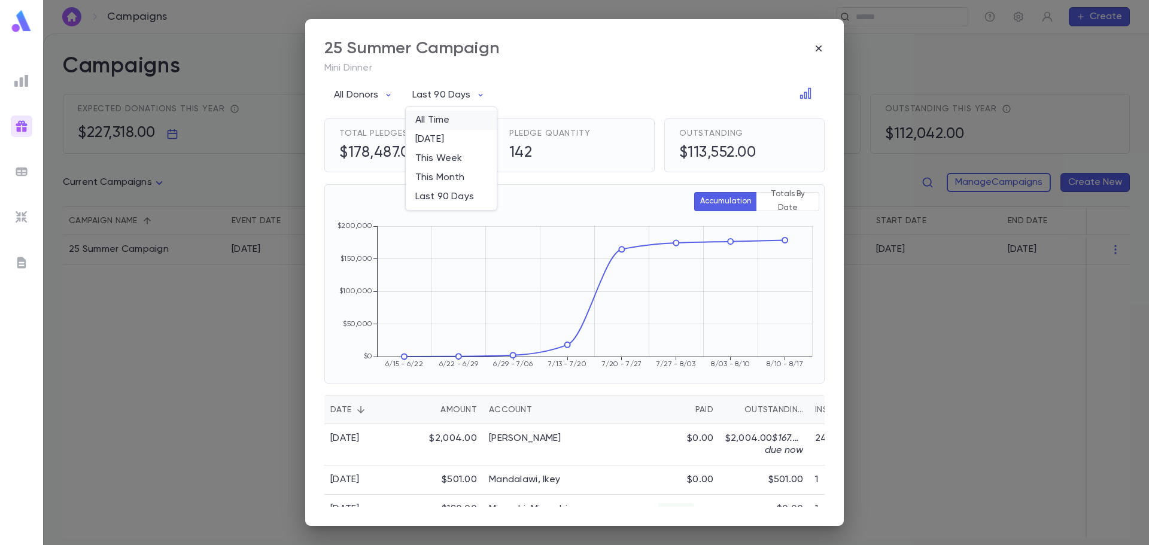
click at [437, 114] on li "All Time" at bounding box center [451, 120] width 91 height 19
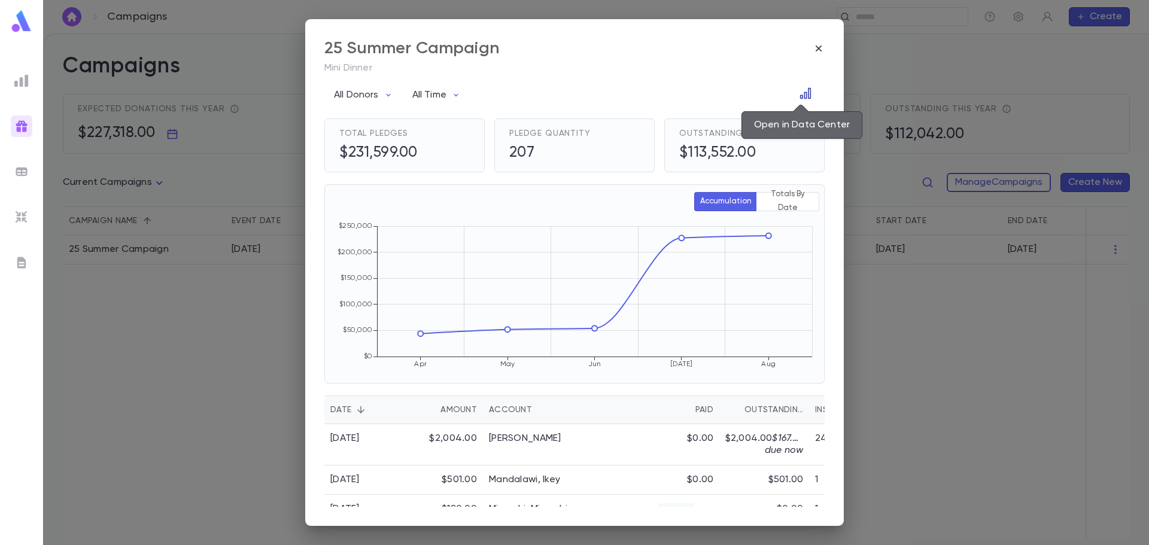
click at [809, 95] on button "Open in Data Center" at bounding box center [805, 93] width 19 height 19
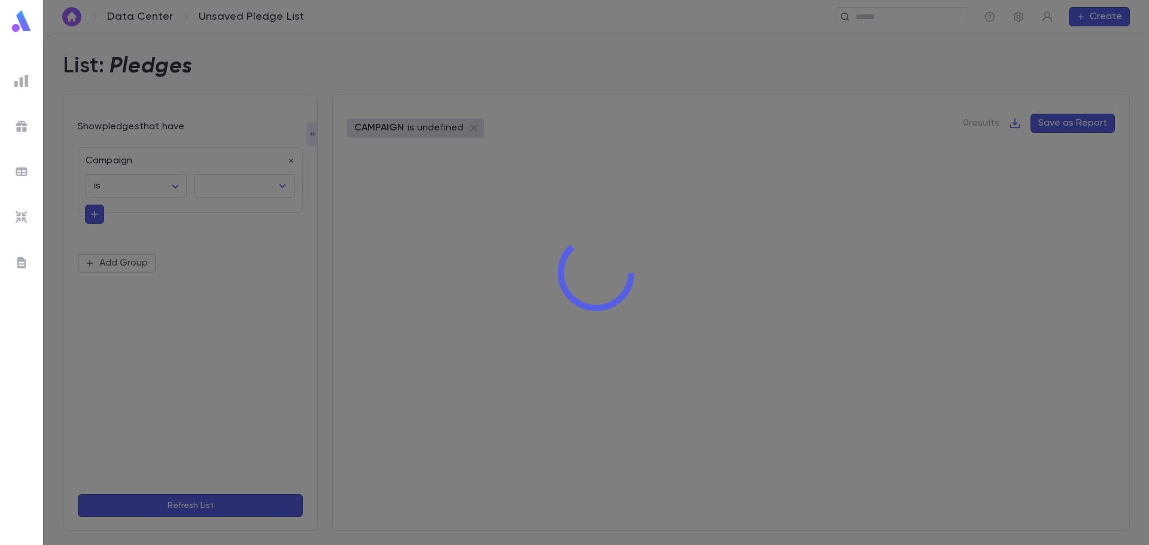
type input "**********"
